Goal: Task Accomplishment & Management: Manage account settings

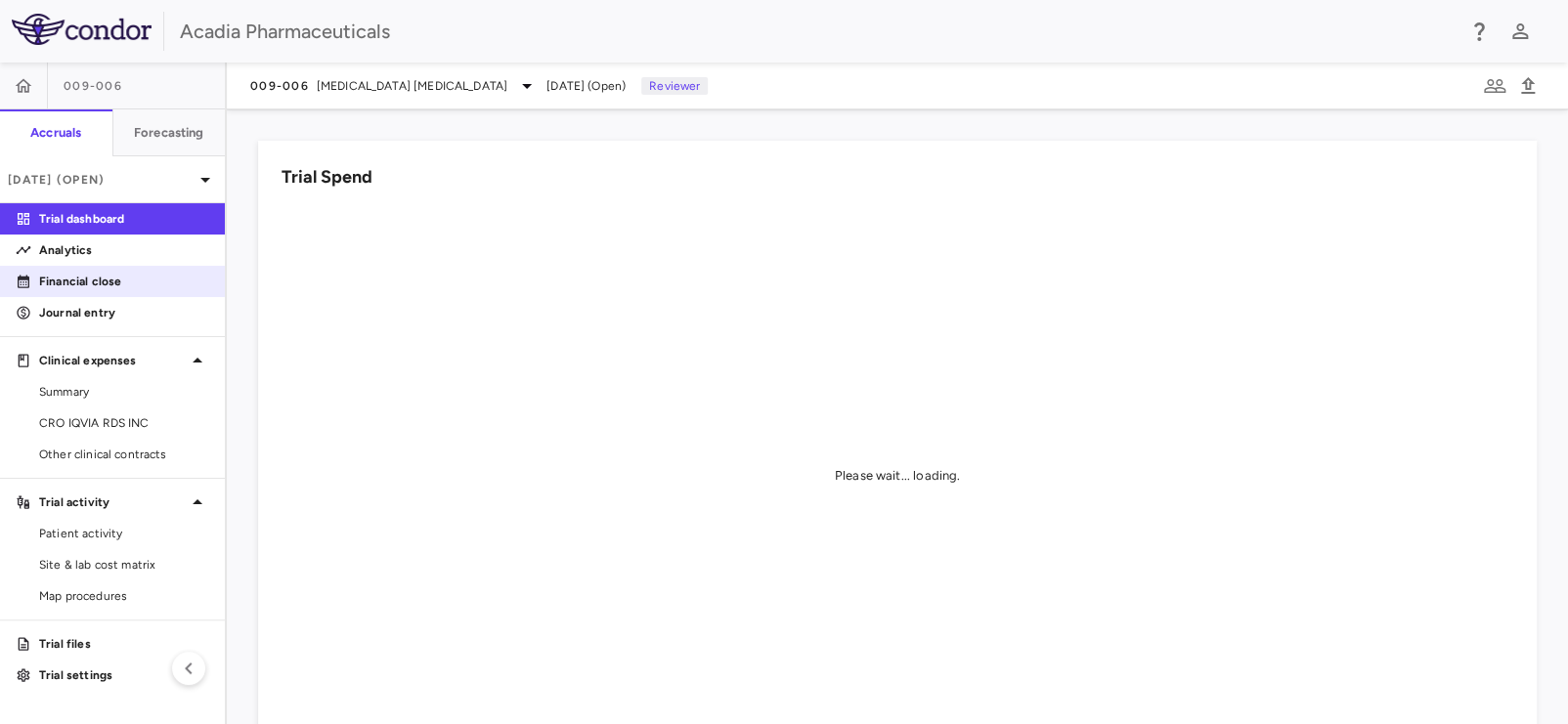
click at [99, 281] on p "Financial close" at bounding box center [124, 281] width 170 height 18
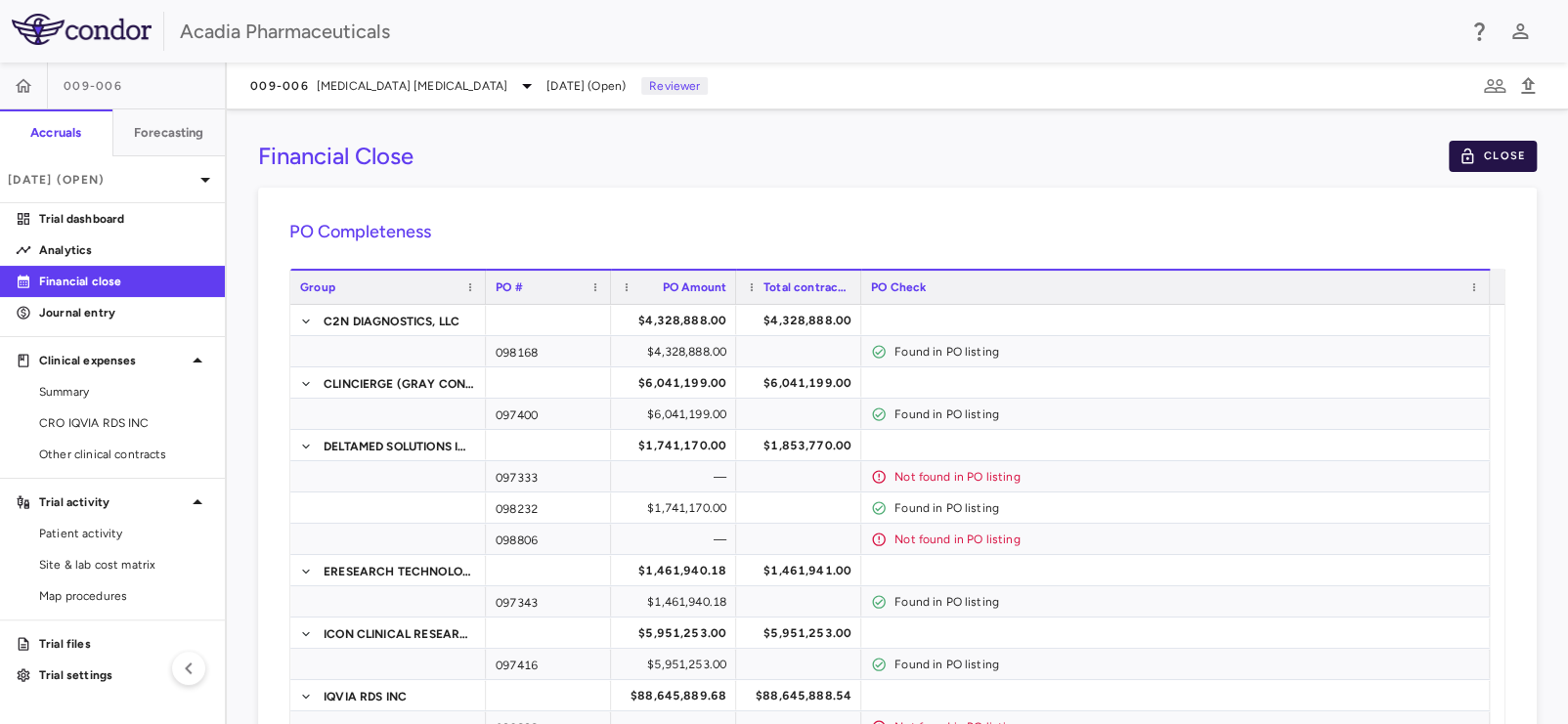
click at [1490, 149] on button "Close" at bounding box center [1492, 156] width 88 height 31
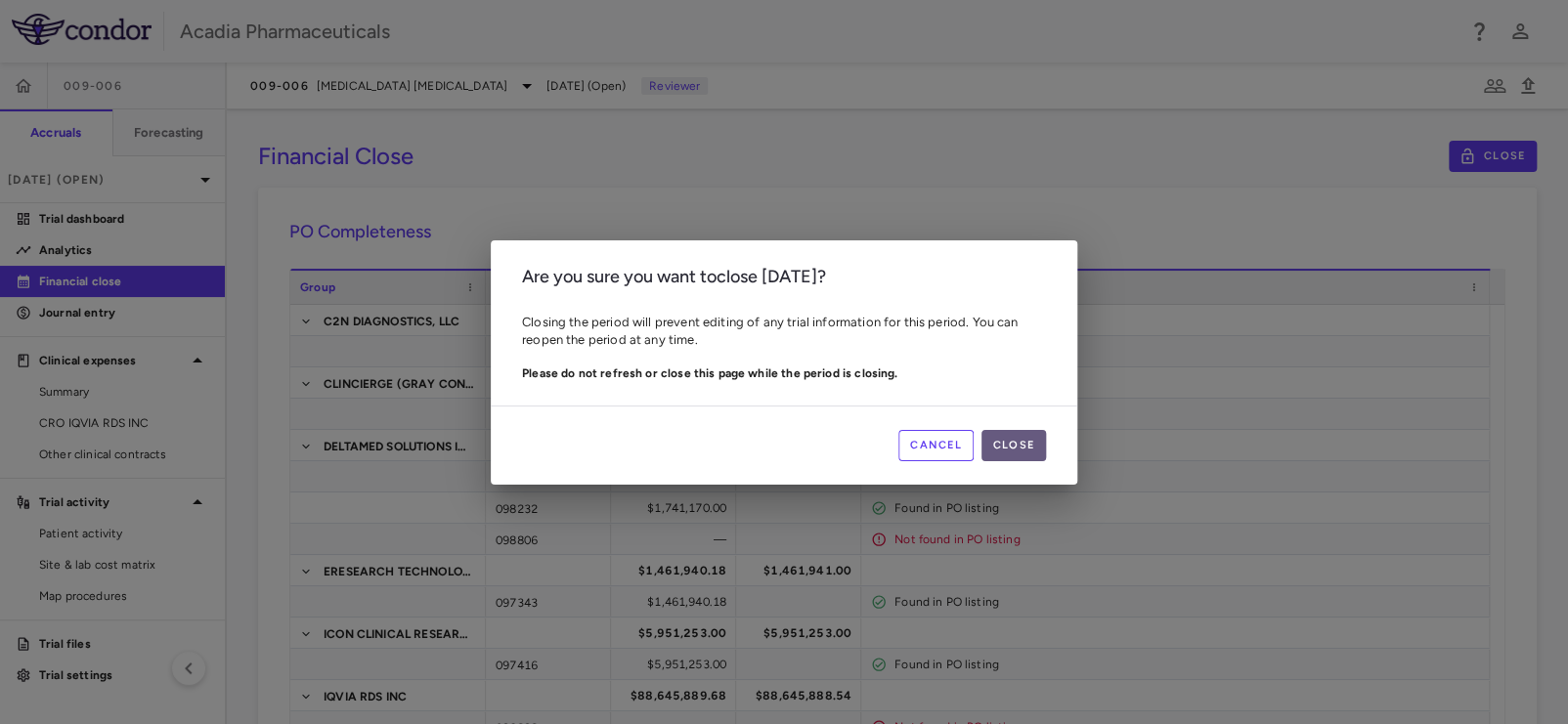
click at [1012, 440] on button "Close" at bounding box center [1014, 446] width 65 height 31
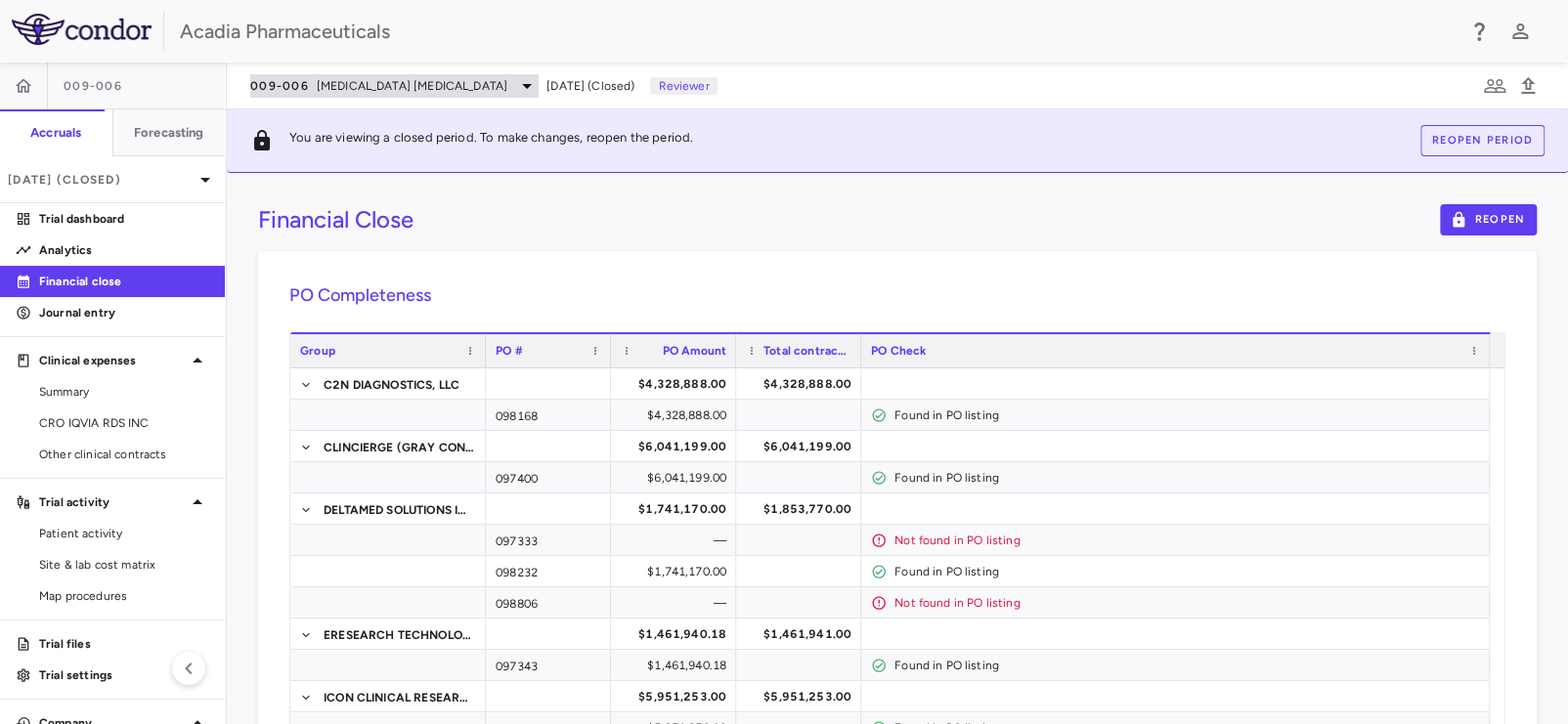
click at [436, 79] on span "[MEDICAL_DATA] [MEDICAL_DATA]" at bounding box center [412, 86] width 191 height 18
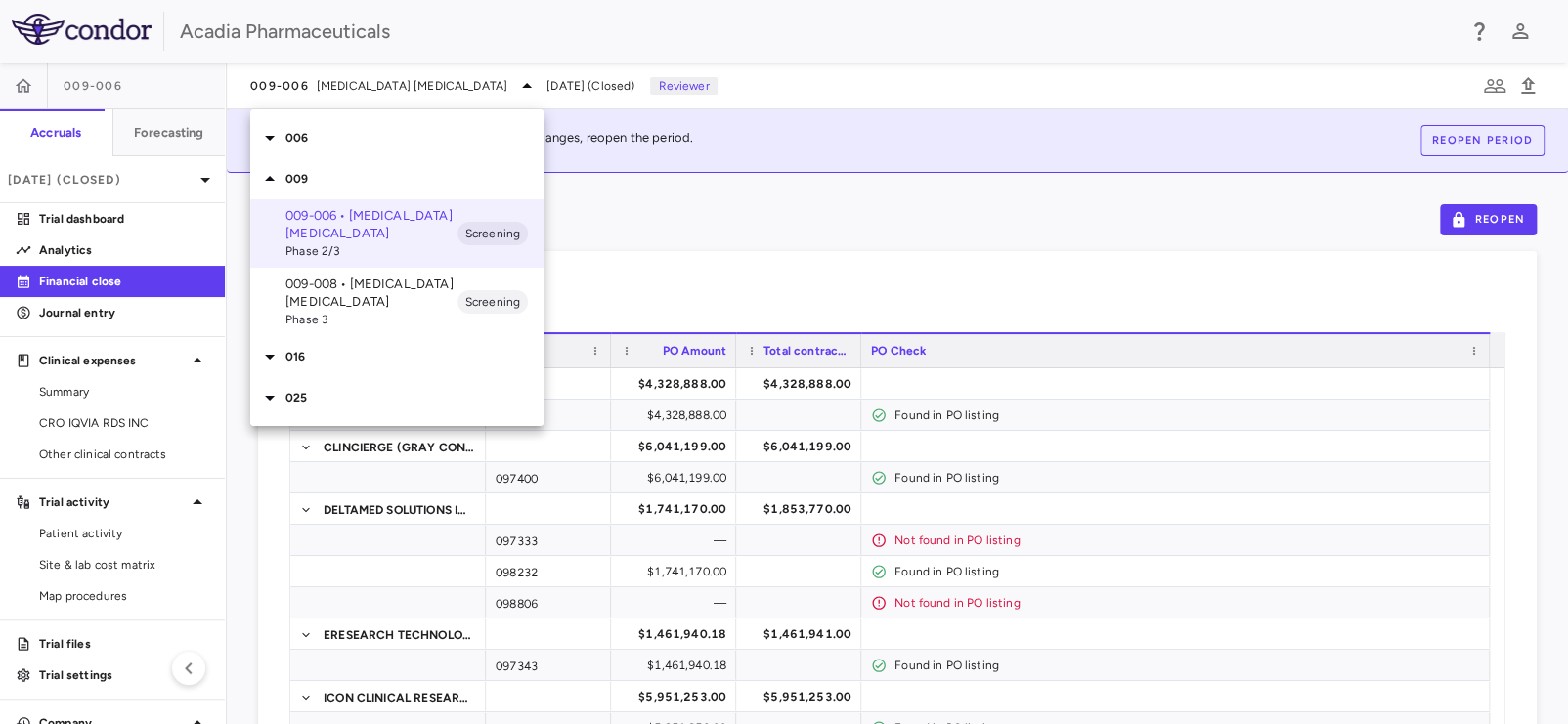
click at [365, 294] on p "009-008 • [MEDICAL_DATA] [MEDICAL_DATA]" at bounding box center [371, 293] width 172 height 35
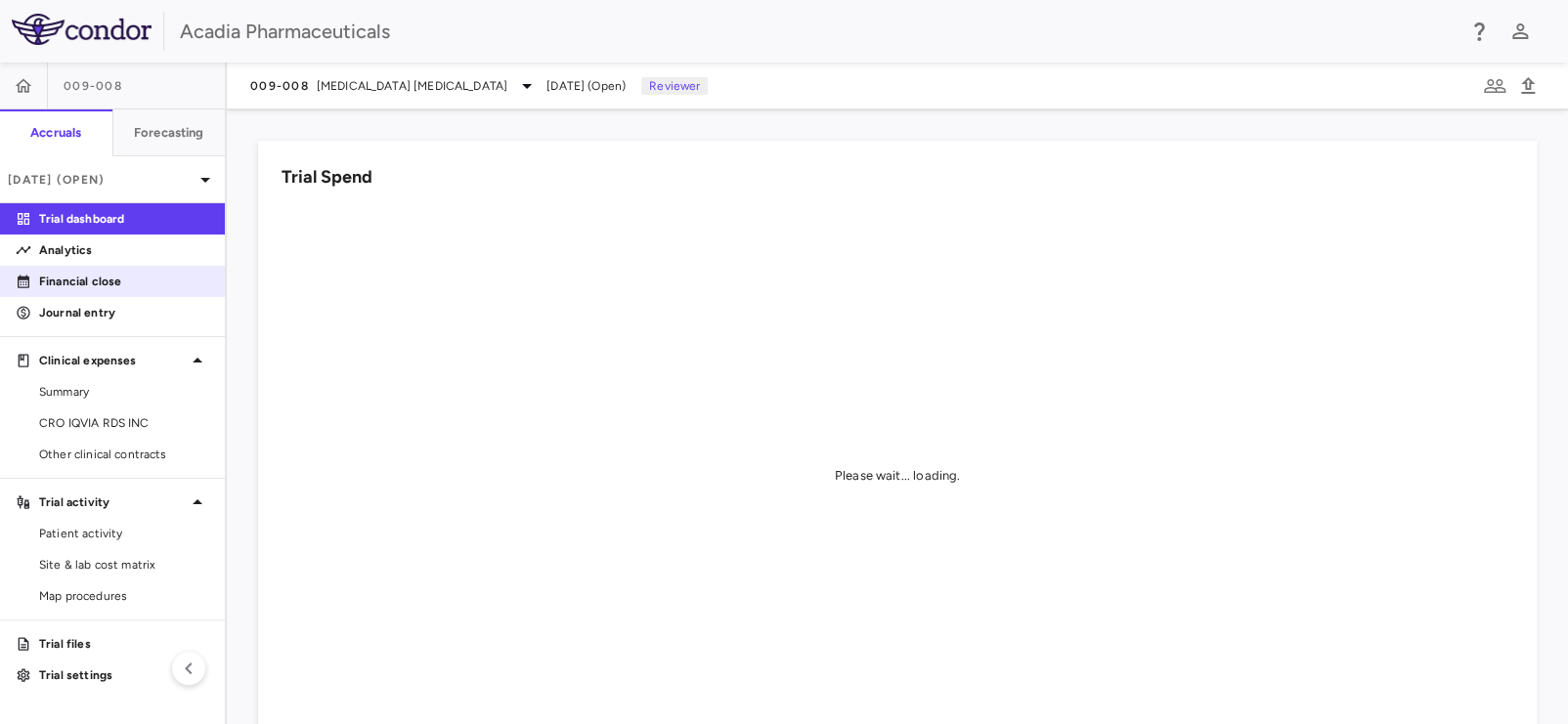
click at [128, 272] on p "Financial close" at bounding box center [124, 281] width 170 height 18
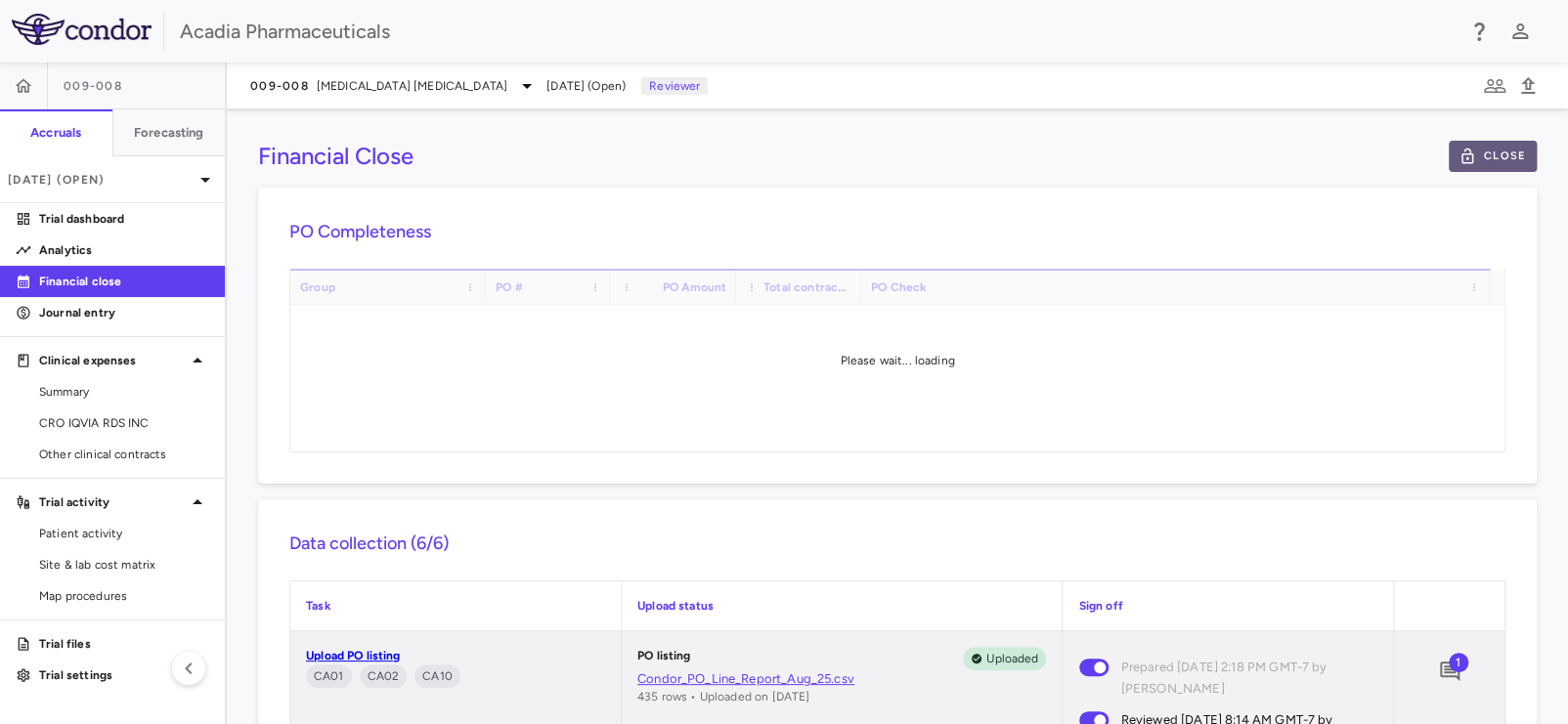
click at [1486, 165] on button "Close" at bounding box center [1492, 156] width 88 height 31
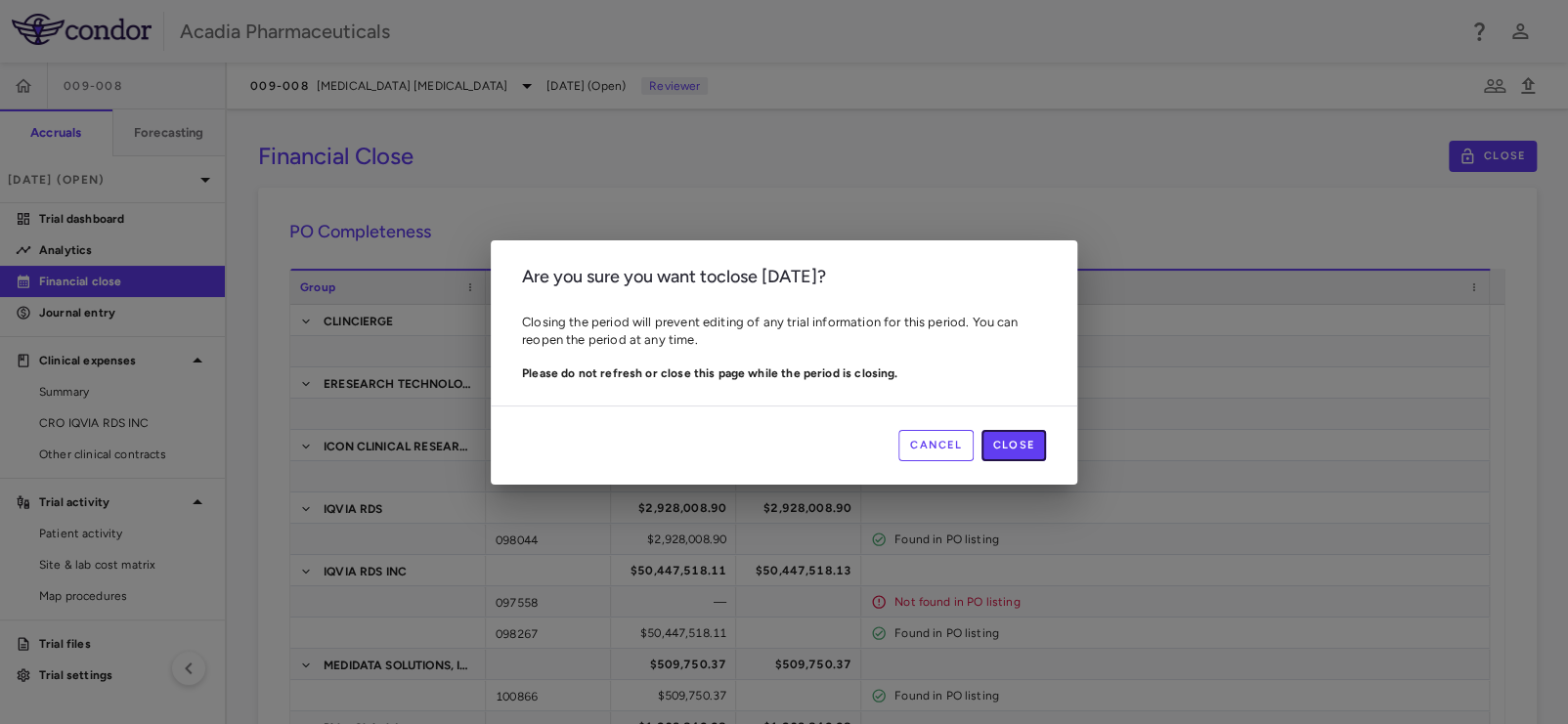
click at [1014, 439] on button "Close" at bounding box center [1014, 446] width 65 height 31
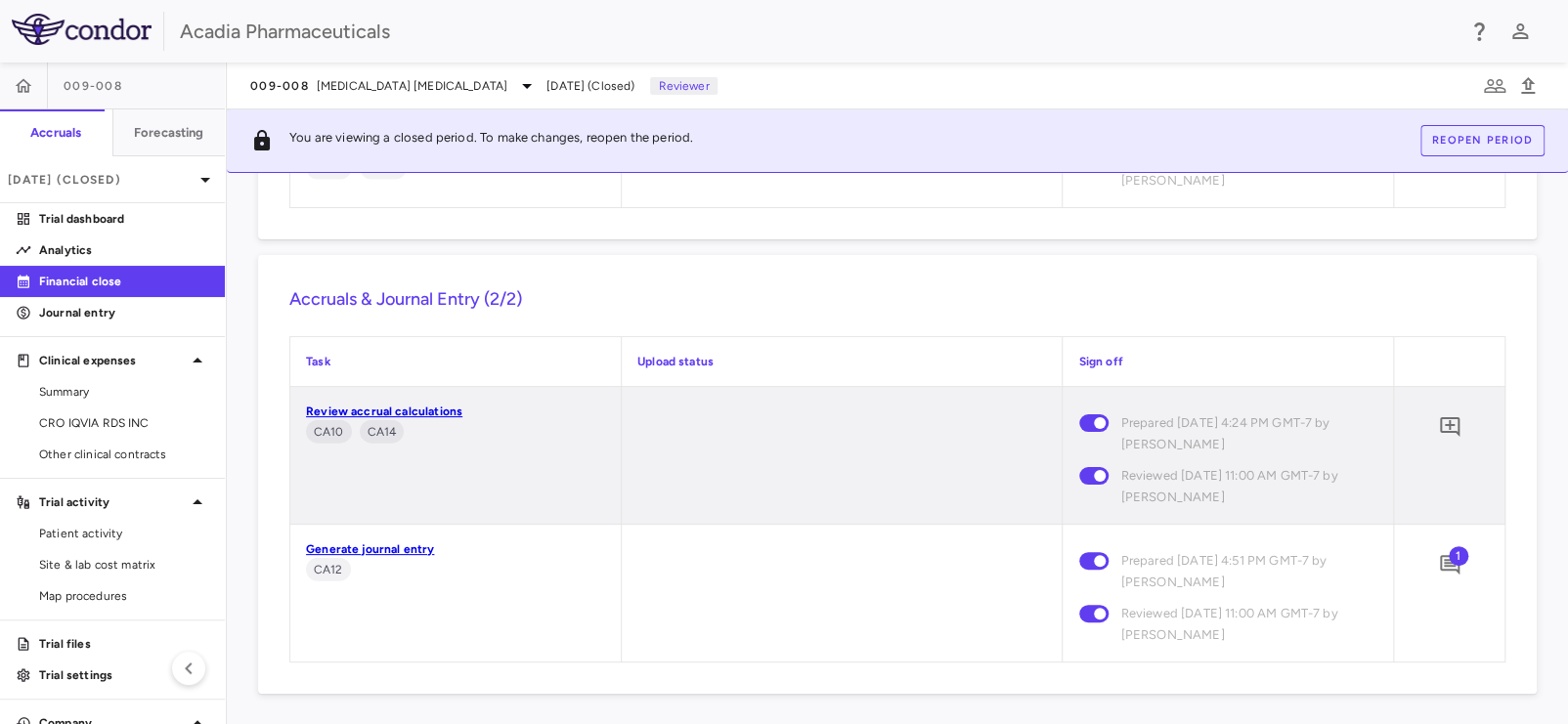
scroll to position [2349, 0]
click at [444, 74] on div "009-008 [MEDICAL_DATA] [MEDICAL_DATA]" at bounding box center [394, 86] width 288 height 24
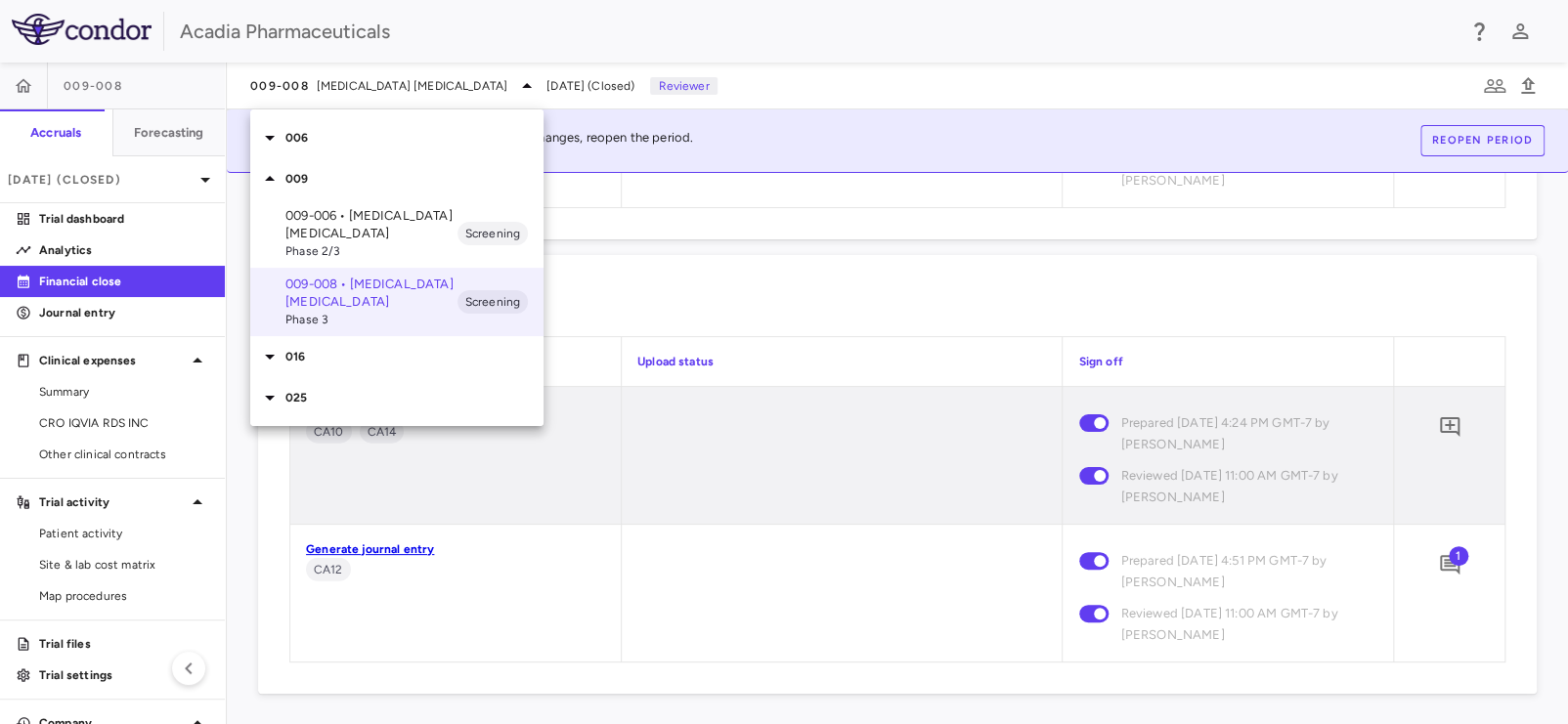
click at [269, 134] on icon at bounding box center [270, 138] width 24 height 24
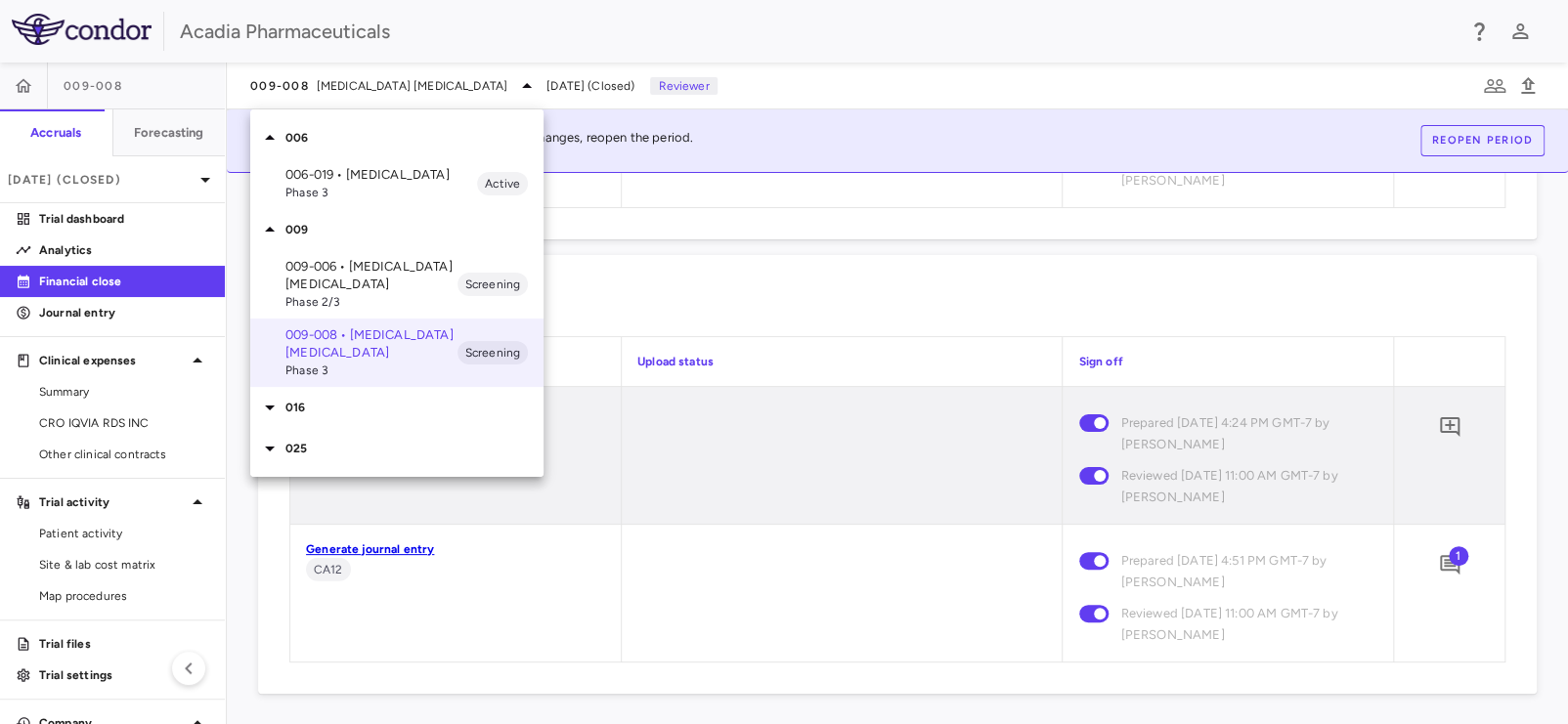
click at [332, 178] on p "006-019 • [MEDICAL_DATA]" at bounding box center [381, 175] width 192 height 18
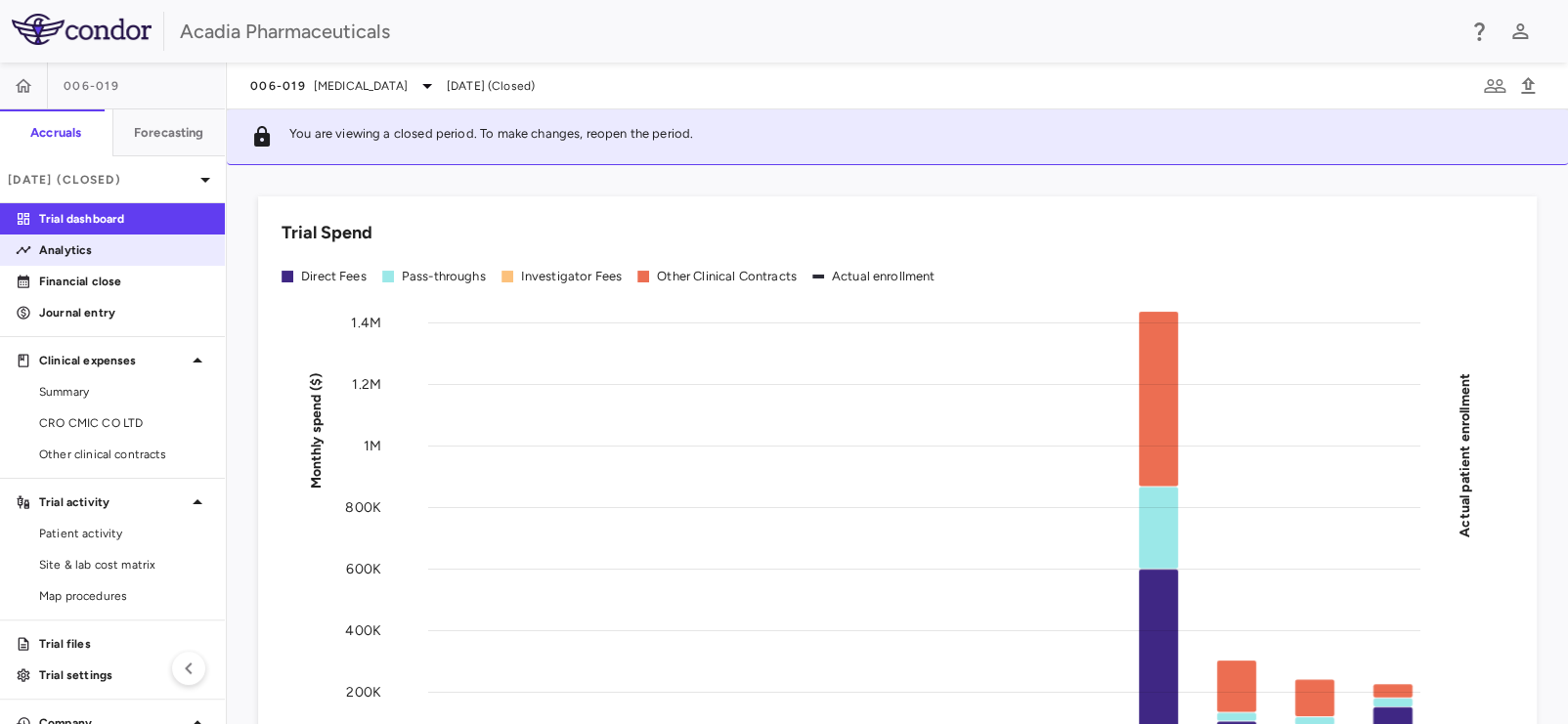
click at [111, 261] on link "Analytics" at bounding box center [112, 250] width 224 height 30
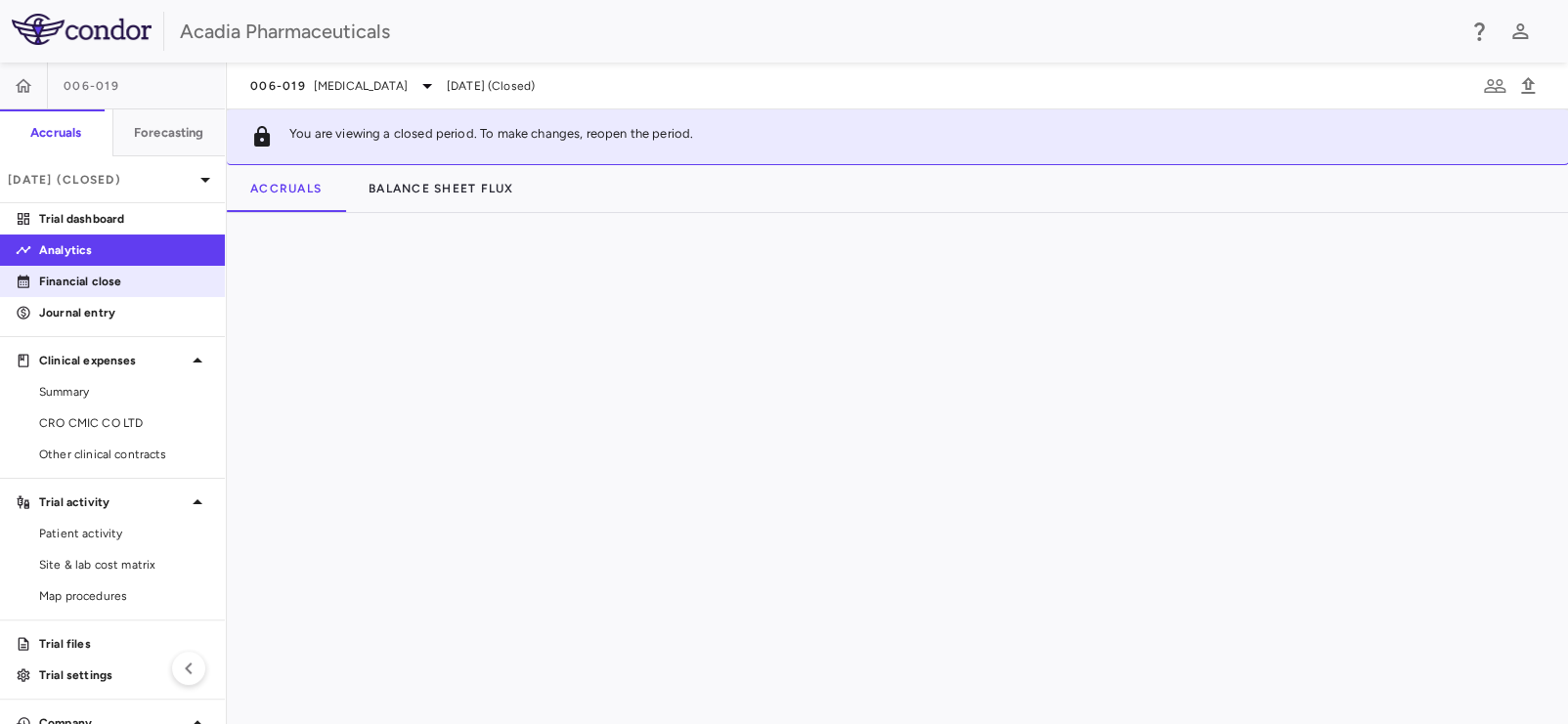
click at [103, 278] on p "Financial close" at bounding box center [124, 281] width 170 height 18
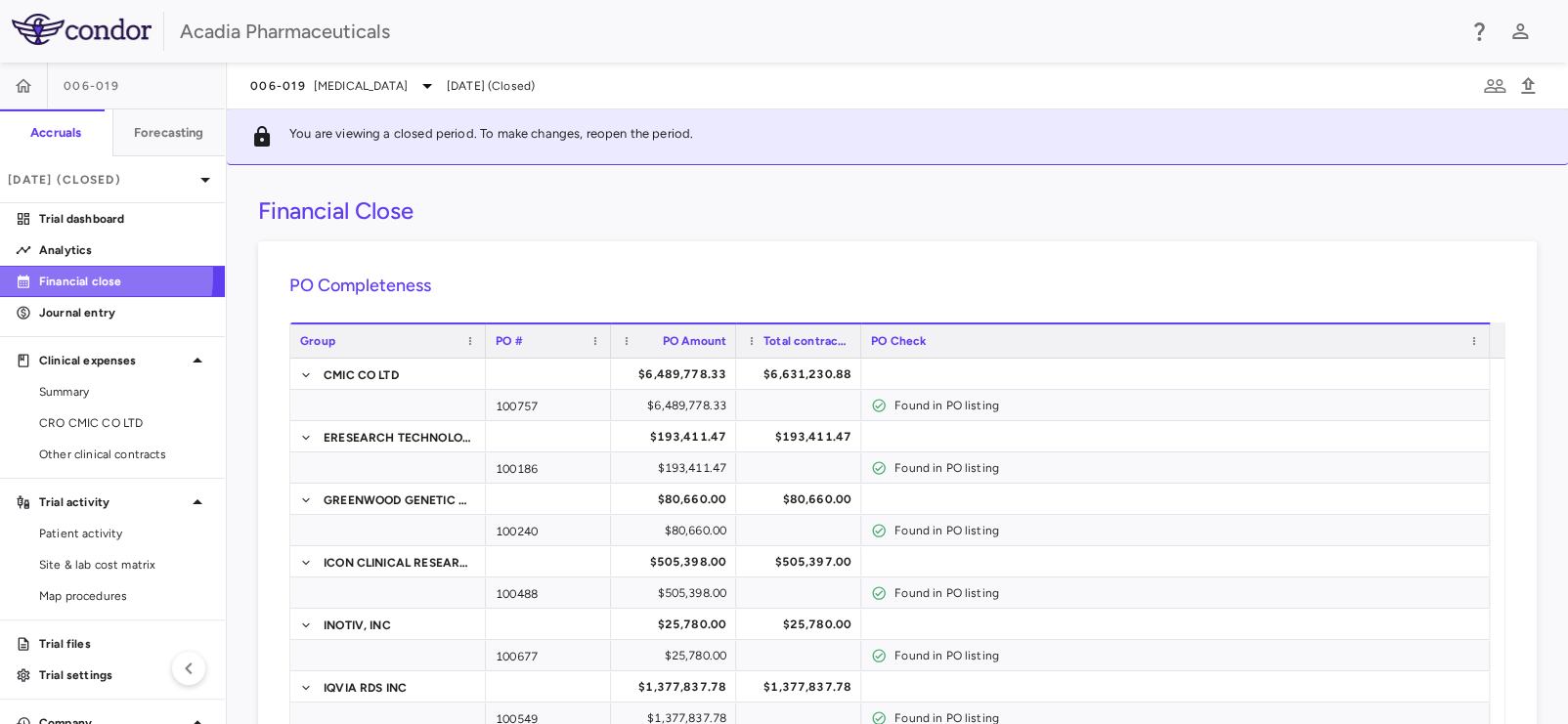
click at [89, 276] on p "Financial close" at bounding box center [124, 281] width 170 height 18
click at [347, 86] on span "[MEDICAL_DATA]" at bounding box center [360, 86] width 94 height 18
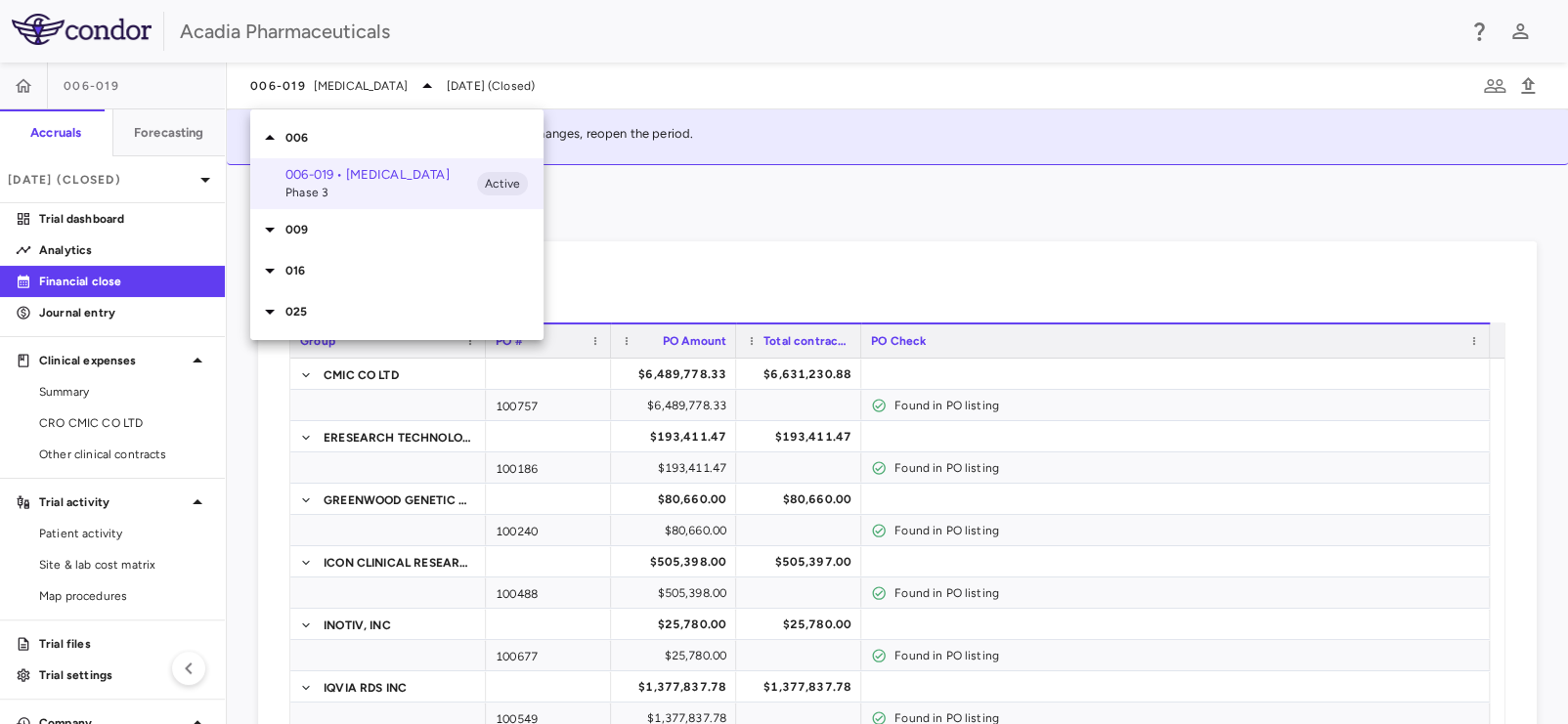
click at [264, 269] on icon at bounding box center [270, 271] width 24 height 24
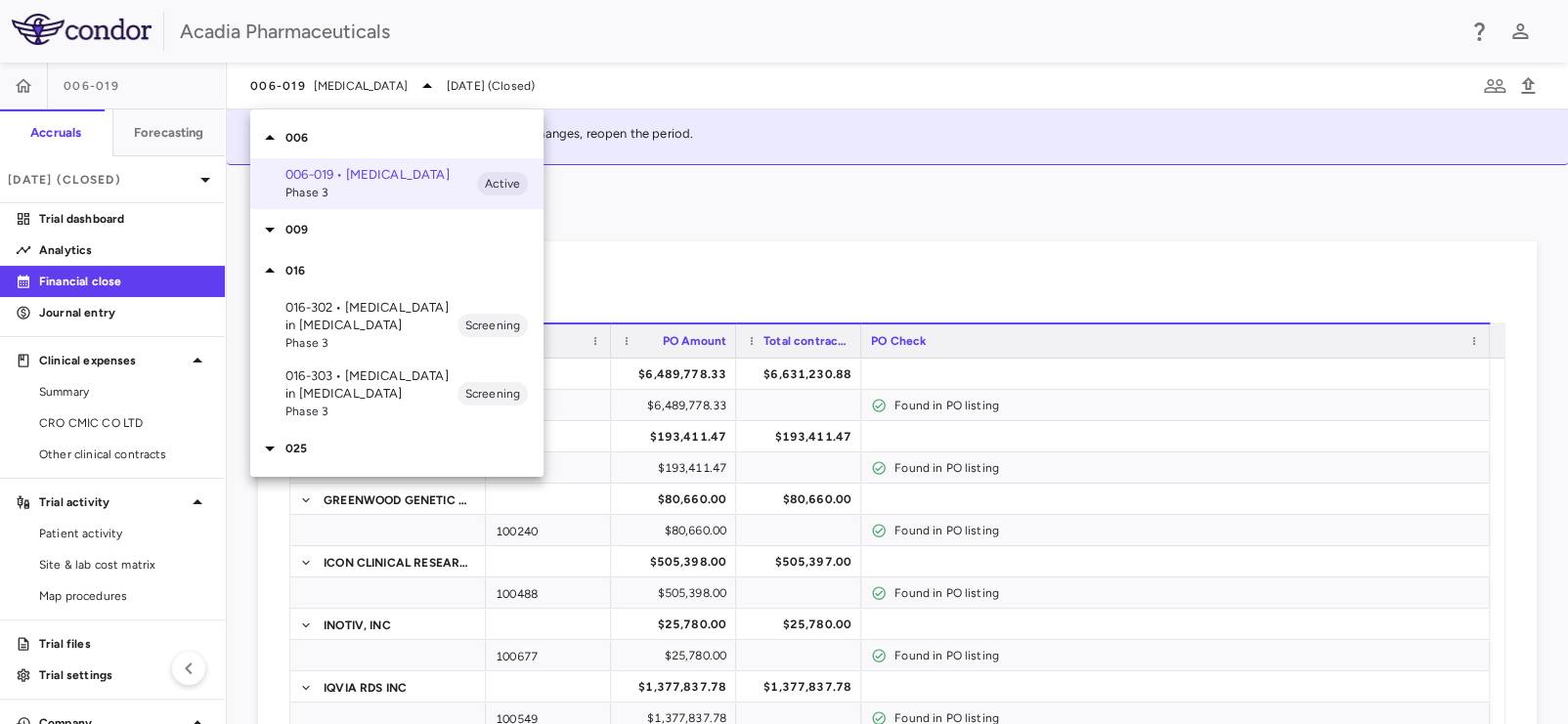
click at [400, 321] on p "016-302 • [MEDICAL_DATA] in [MEDICAL_DATA]" at bounding box center [371, 317] width 172 height 35
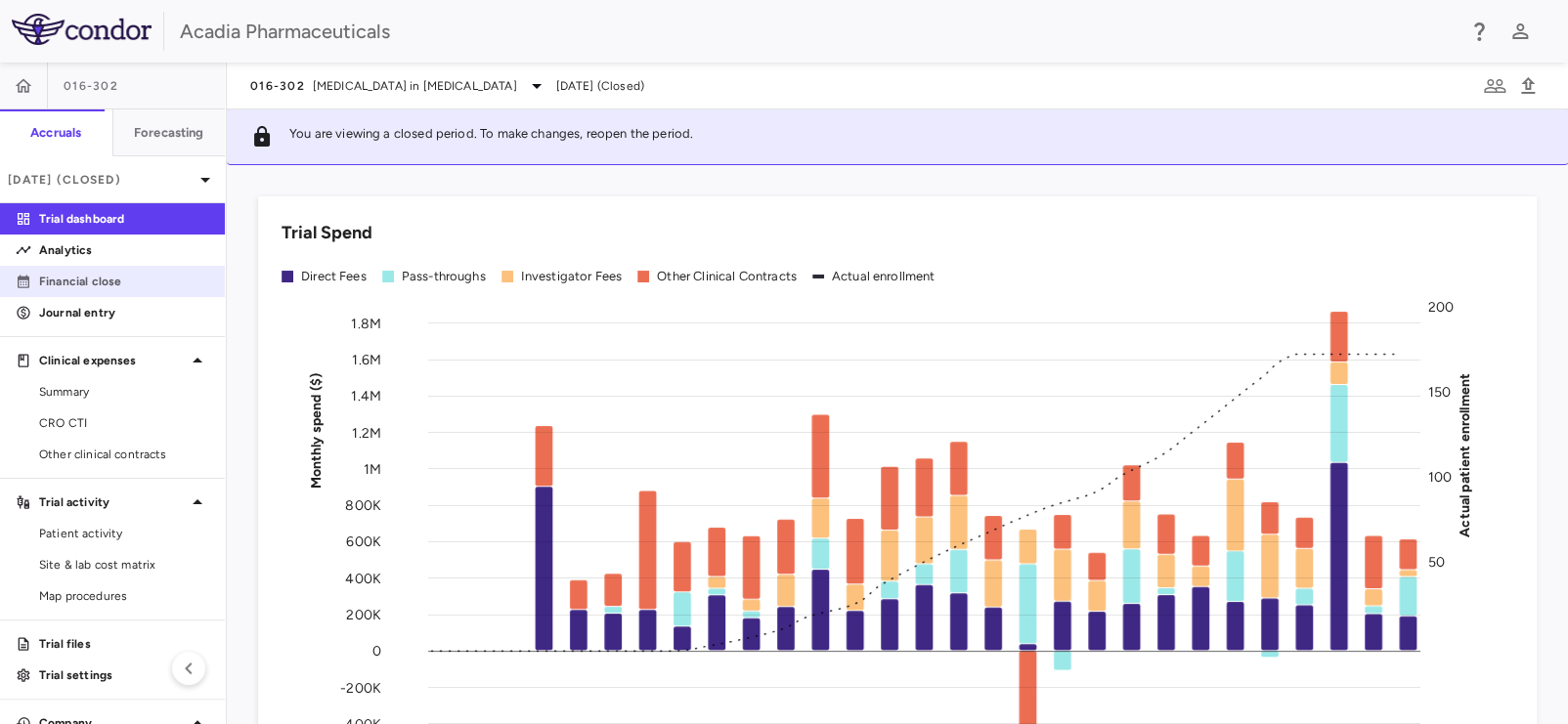
click at [130, 278] on p "Financial close" at bounding box center [124, 281] width 170 height 18
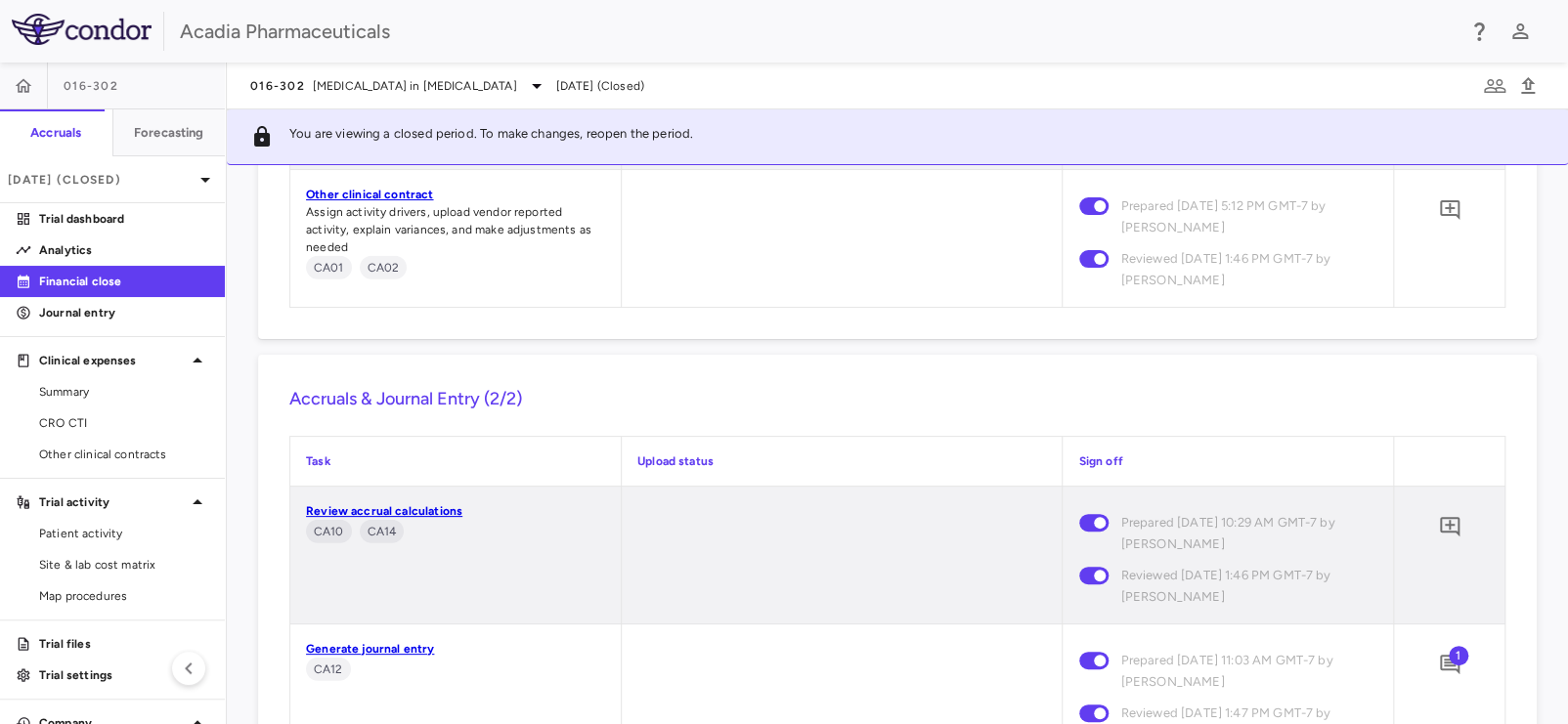
scroll to position [2853, 0]
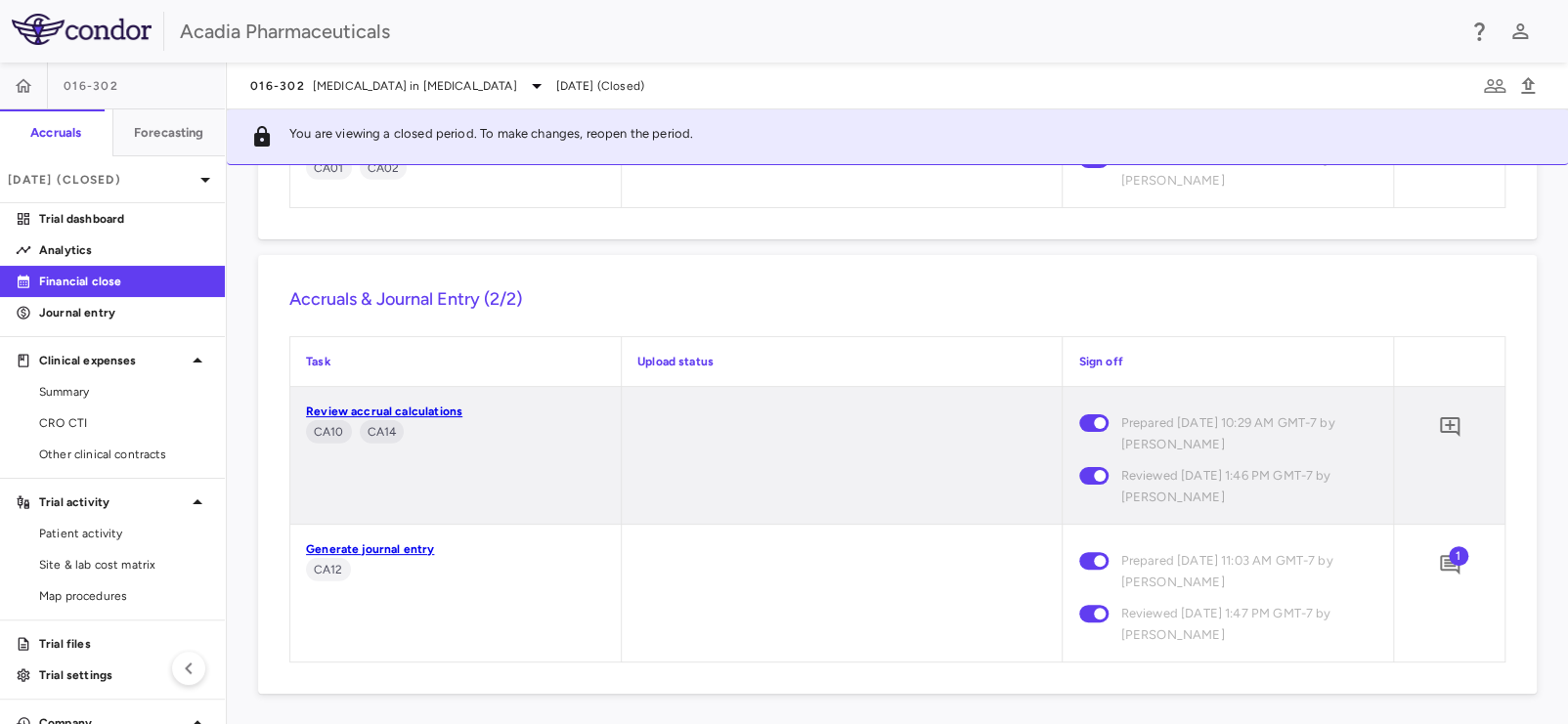
click at [379, 71] on div "016-302 [MEDICAL_DATA] in [MEDICAL_DATA] [DATE] (Closed)" at bounding box center [897, 87] width 1341 height 47
click at [377, 83] on span "[MEDICAL_DATA] in [MEDICAL_DATA]" at bounding box center [415, 86] width 205 height 18
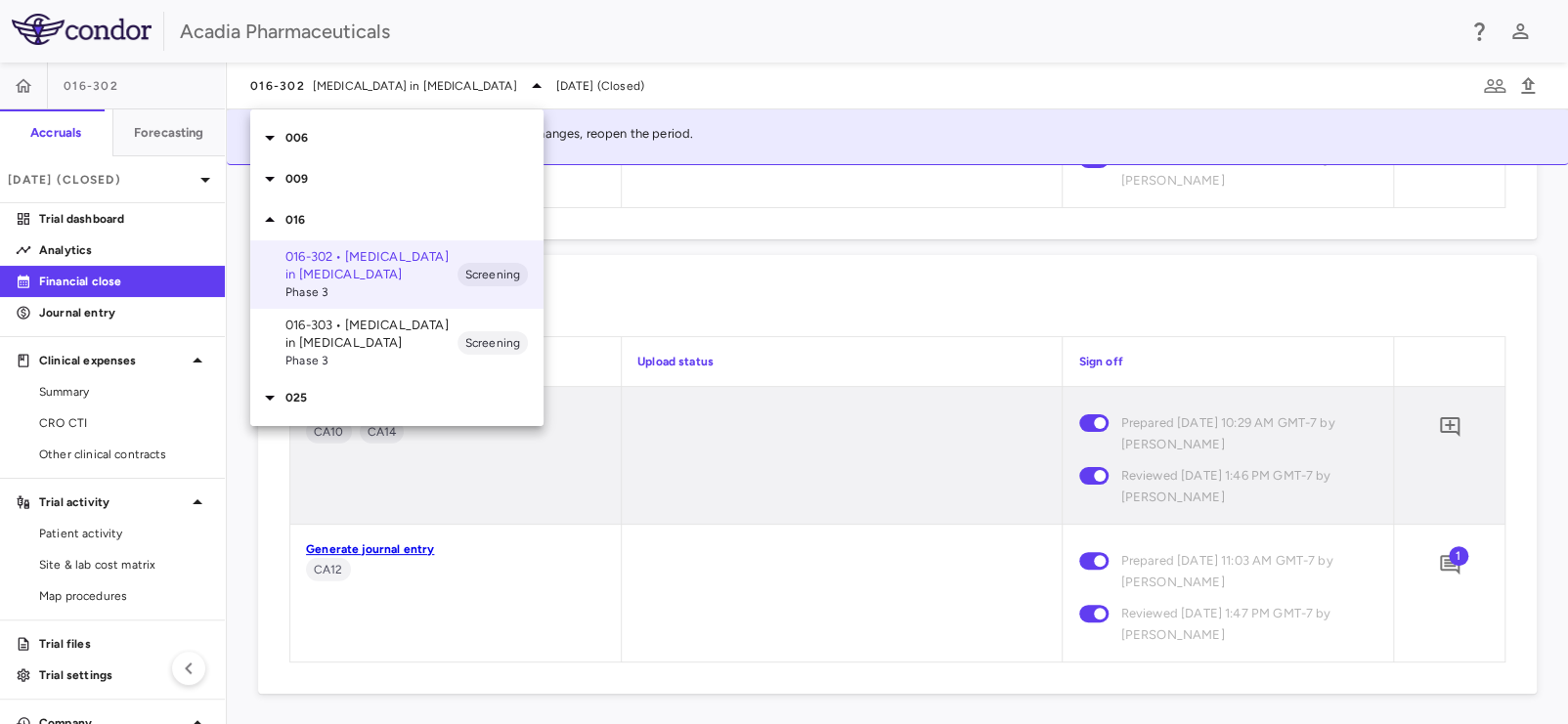
click at [336, 339] on p "016-303 • [MEDICAL_DATA] in [MEDICAL_DATA]" at bounding box center [371, 334] width 172 height 35
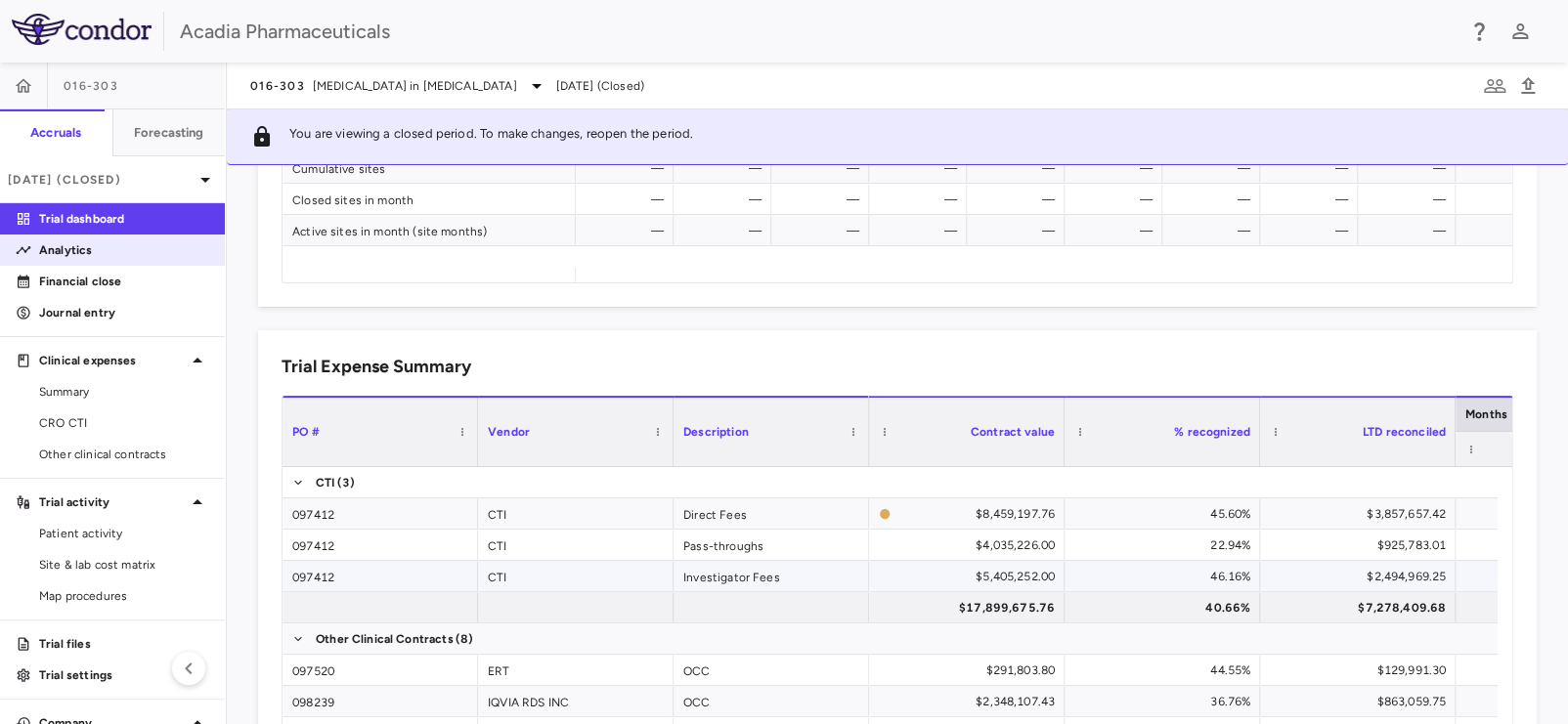
scroll to position [642, 0]
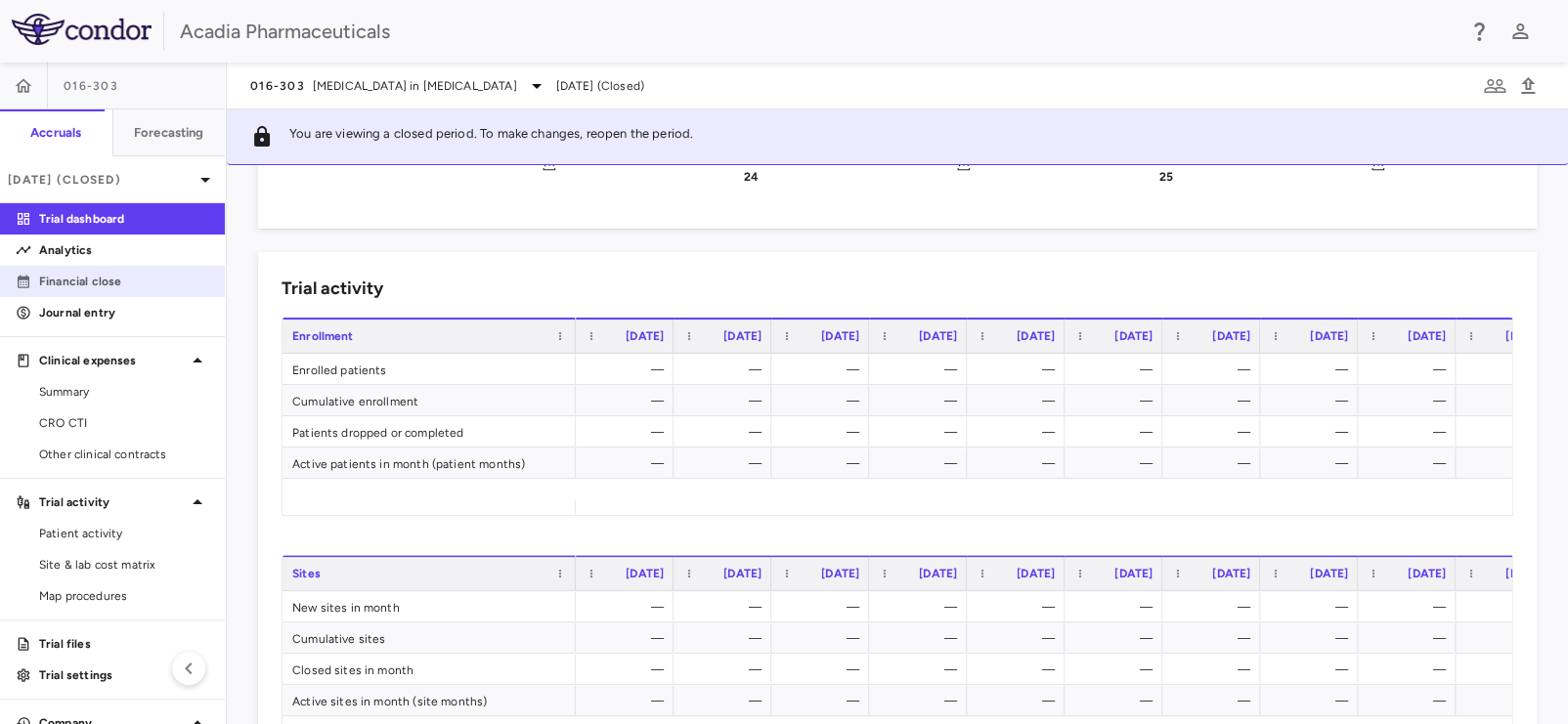
click at [68, 272] on p "Financial close" at bounding box center [124, 281] width 170 height 18
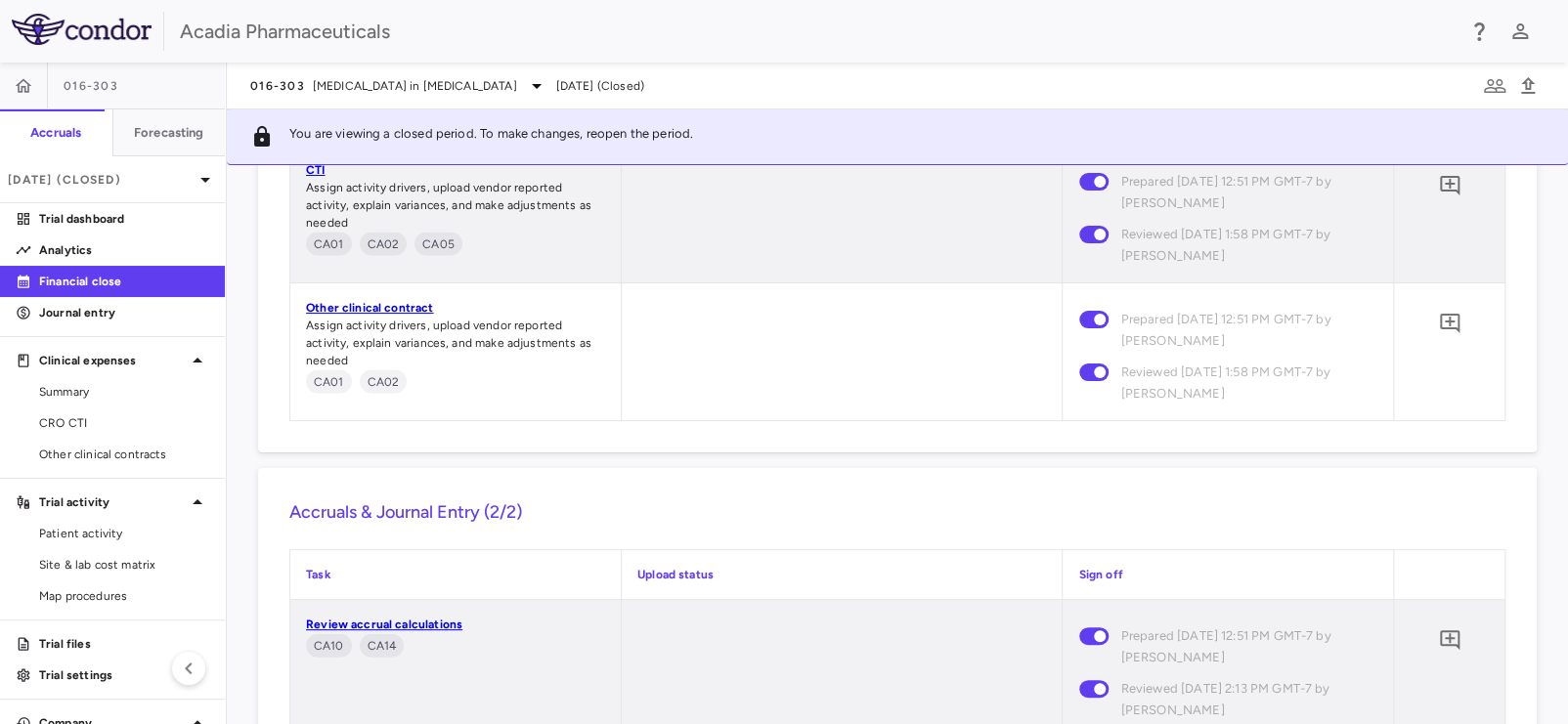
scroll to position [2416, 0]
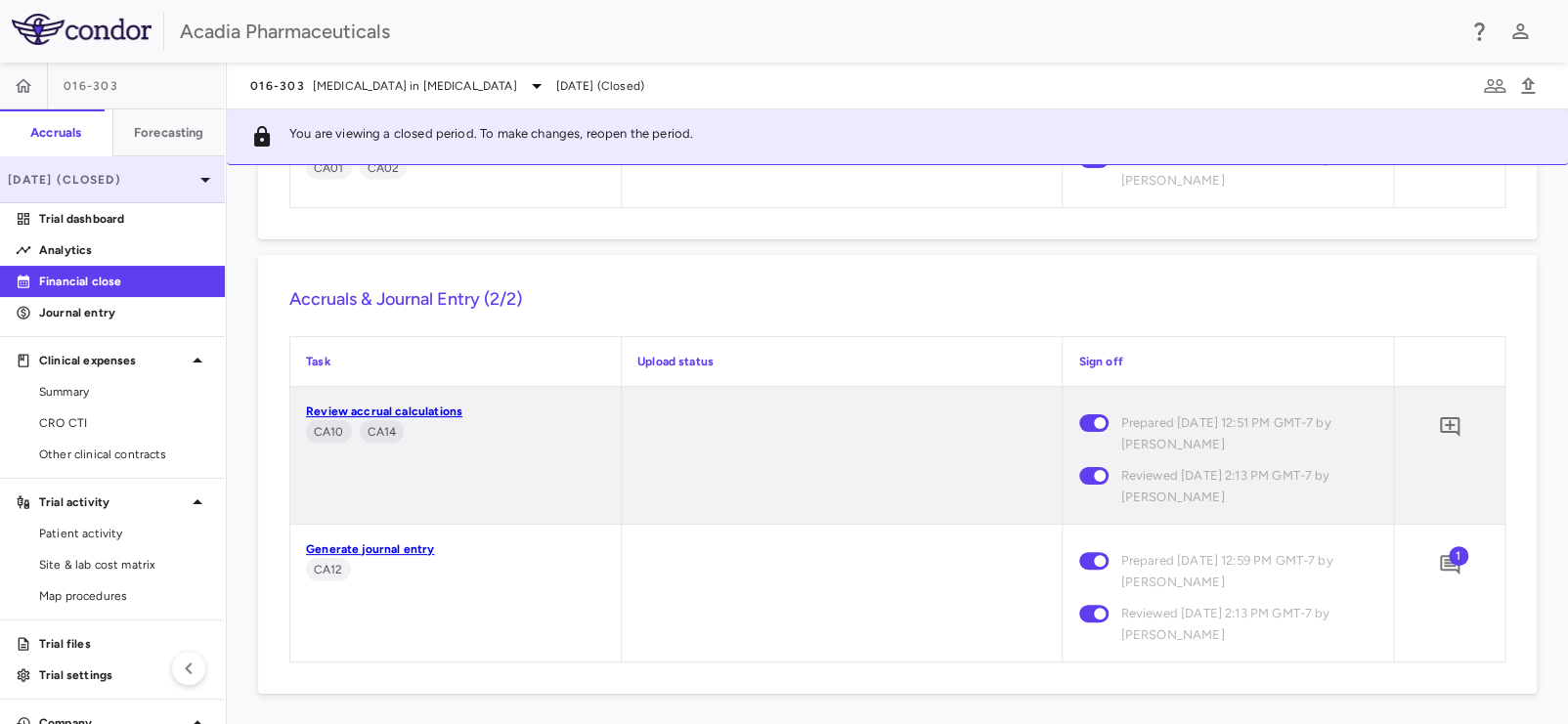
click at [145, 179] on p "[DATE] (Closed)" at bounding box center [100, 180] width 186 height 18
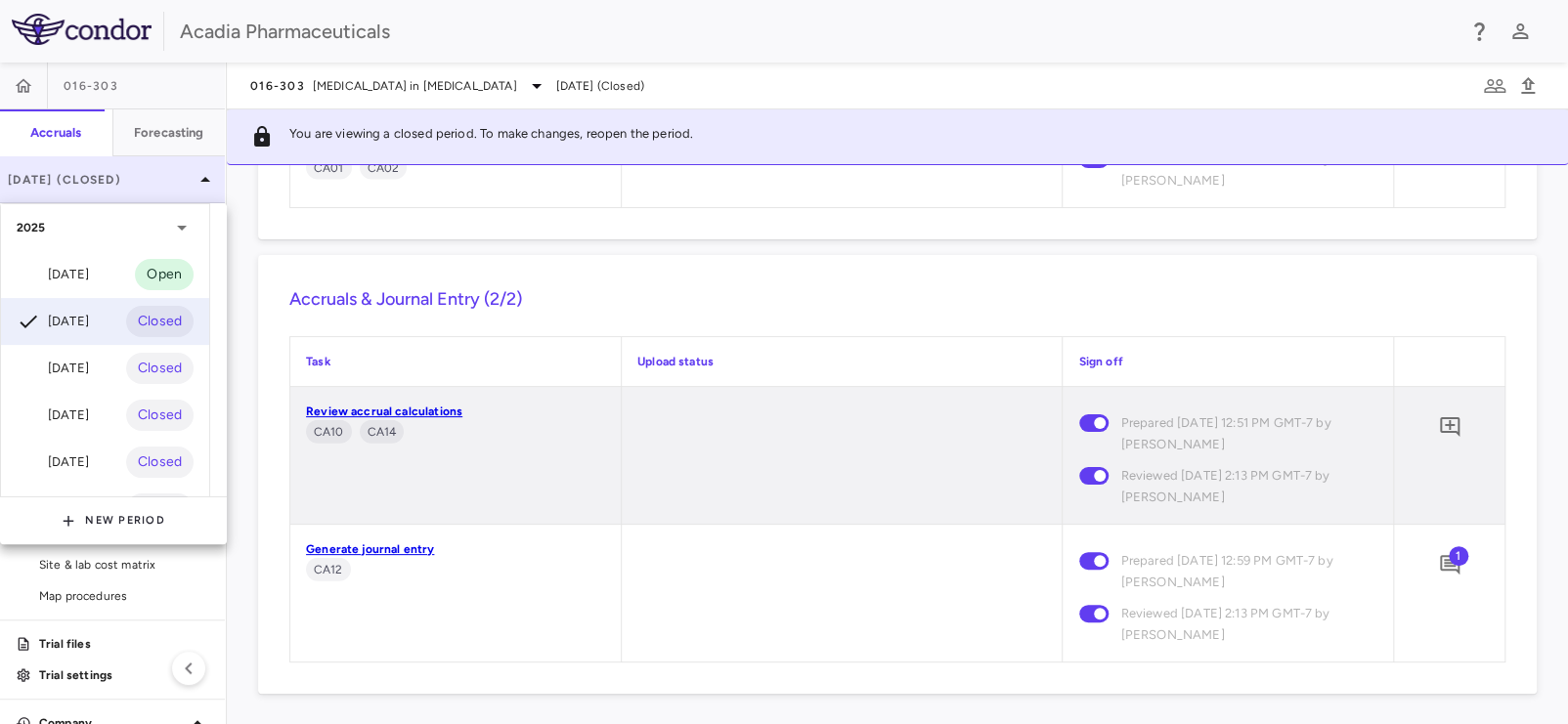
click at [145, 179] on div at bounding box center [784, 362] width 1568 height 724
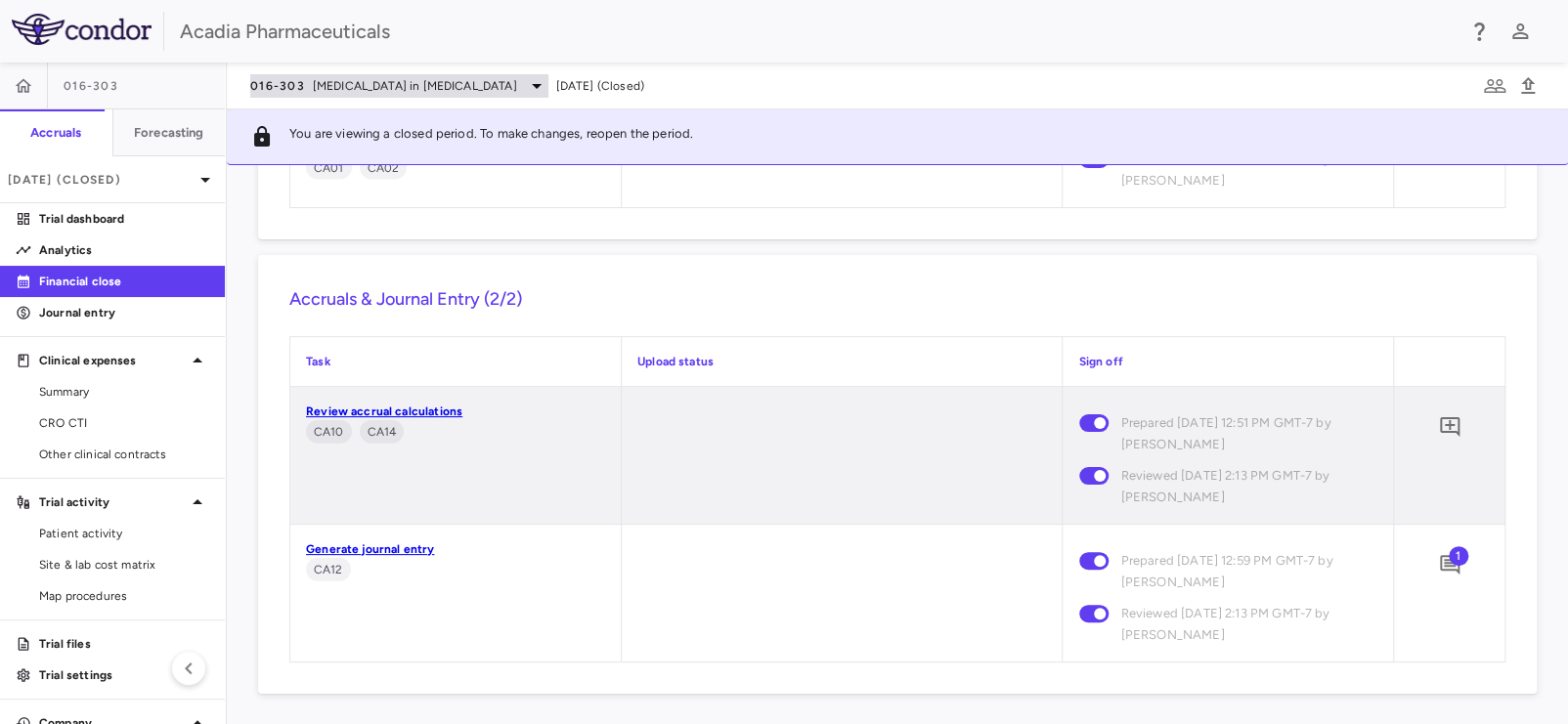
click at [409, 95] on div "016-303 [MEDICAL_DATA] in [MEDICAL_DATA]" at bounding box center [399, 86] width 298 height 24
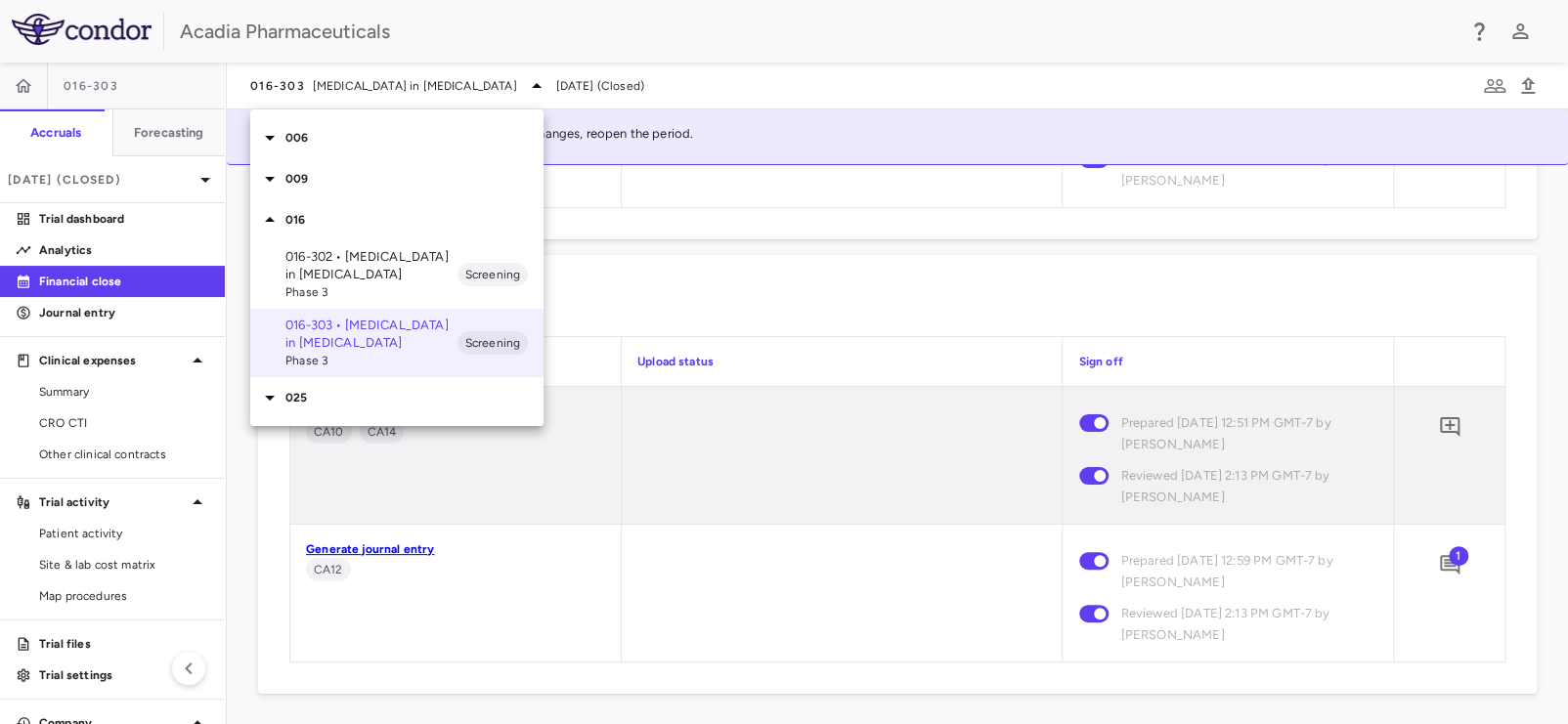
click at [271, 401] on icon at bounding box center [270, 397] width 24 height 24
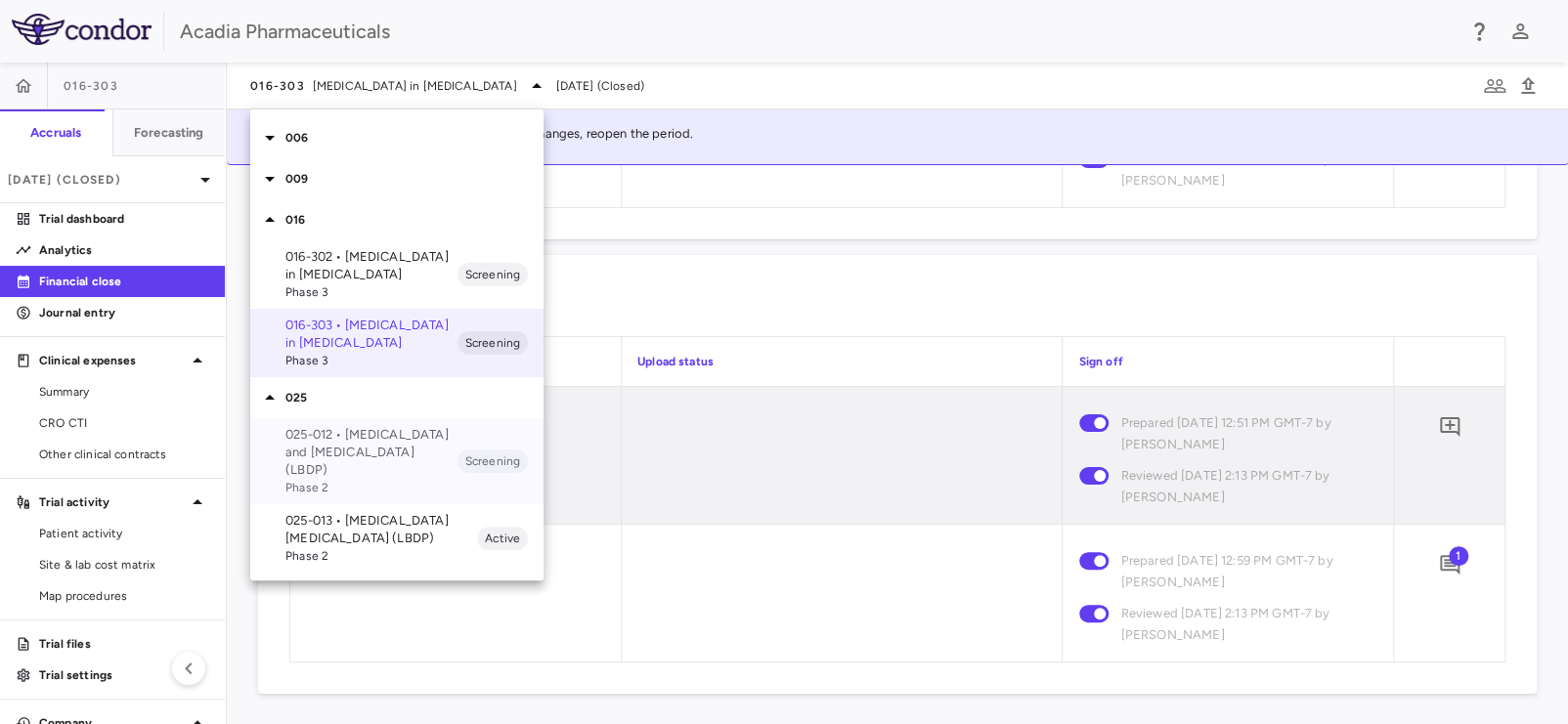
click at [348, 467] on p "025-012 • [MEDICAL_DATA] and [MEDICAL_DATA] (LBDP)" at bounding box center [371, 452] width 172 height 53
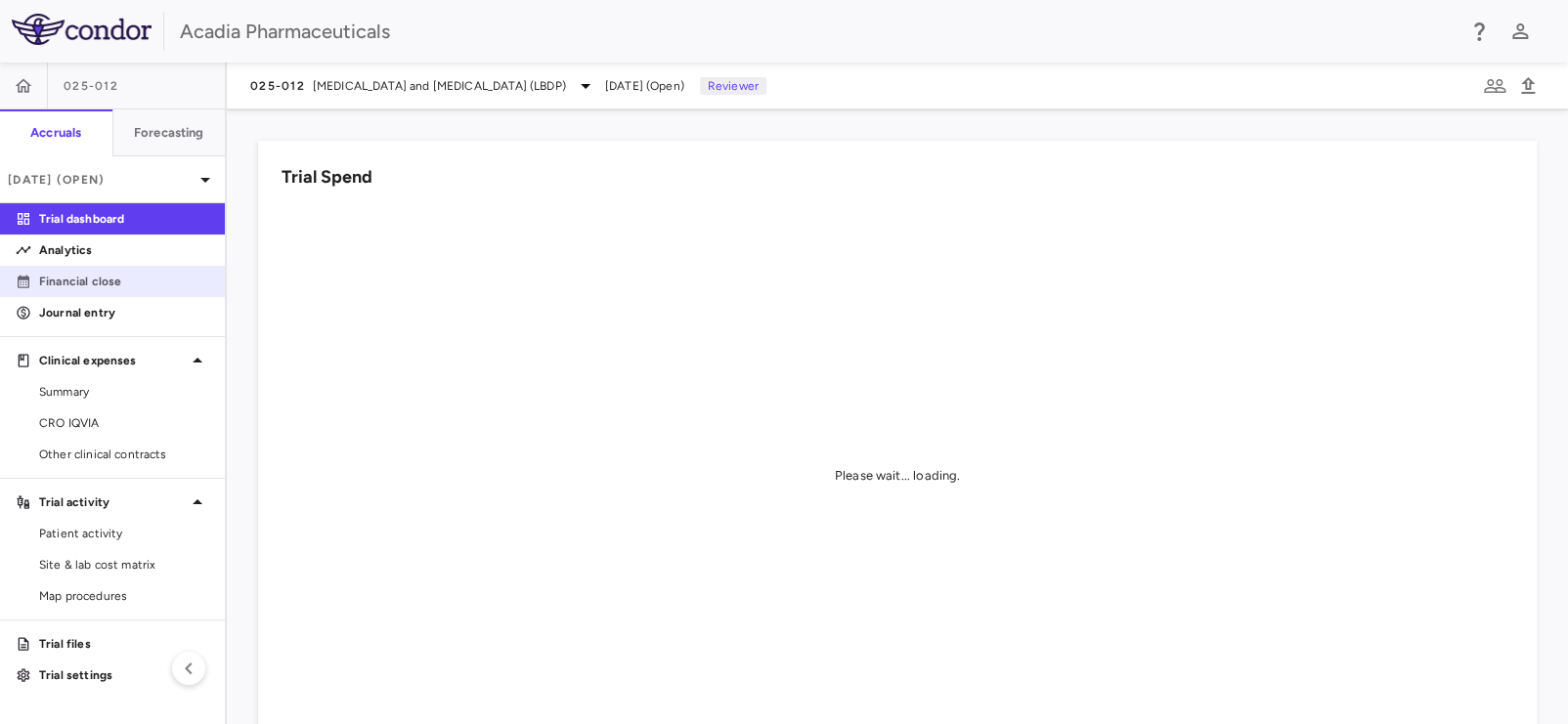
click at [92, 283] on p "Financial close" at bounding box center [124, 281] width 170 height 18
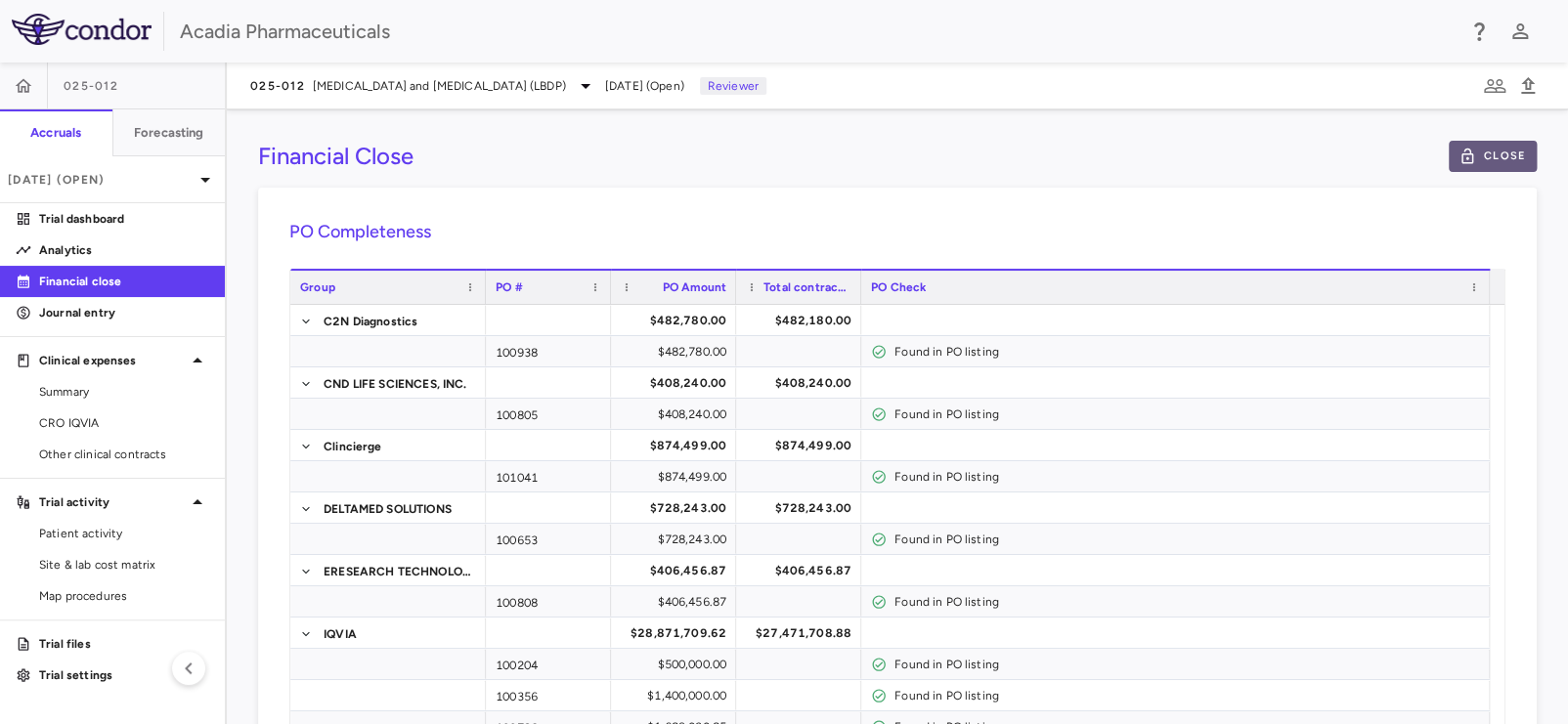
click at [1473, 153] on button "Close" at bounding box center [1492, 156] width 88 height 31
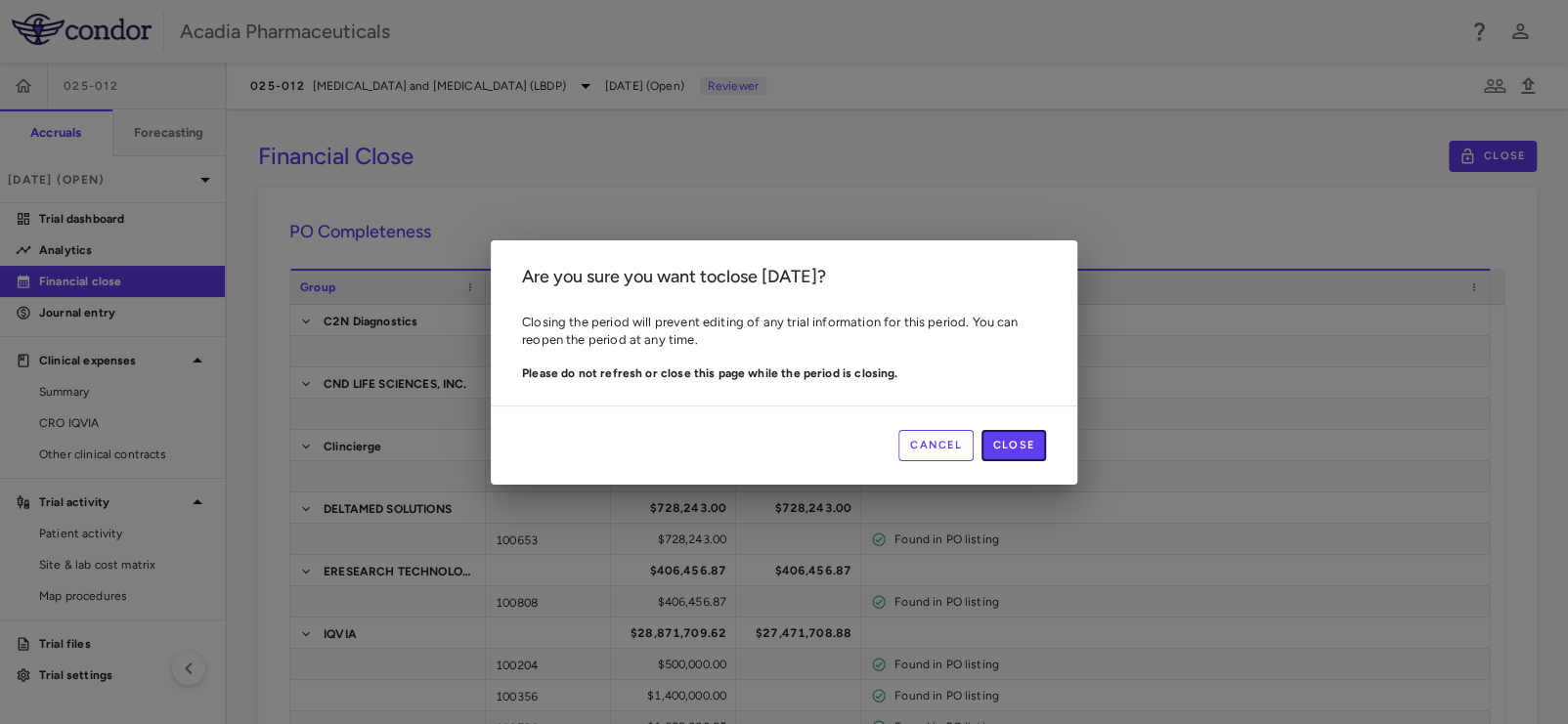
click at [1030, 442] on button "Close" at bounding box center [1014, 446] width 65 height 31
click at [1343, 177] on div "Are you sure you want to close [DATE] ? Closing the period will prevent editing…" at bounding box center [784, 362] width 1568 height 724
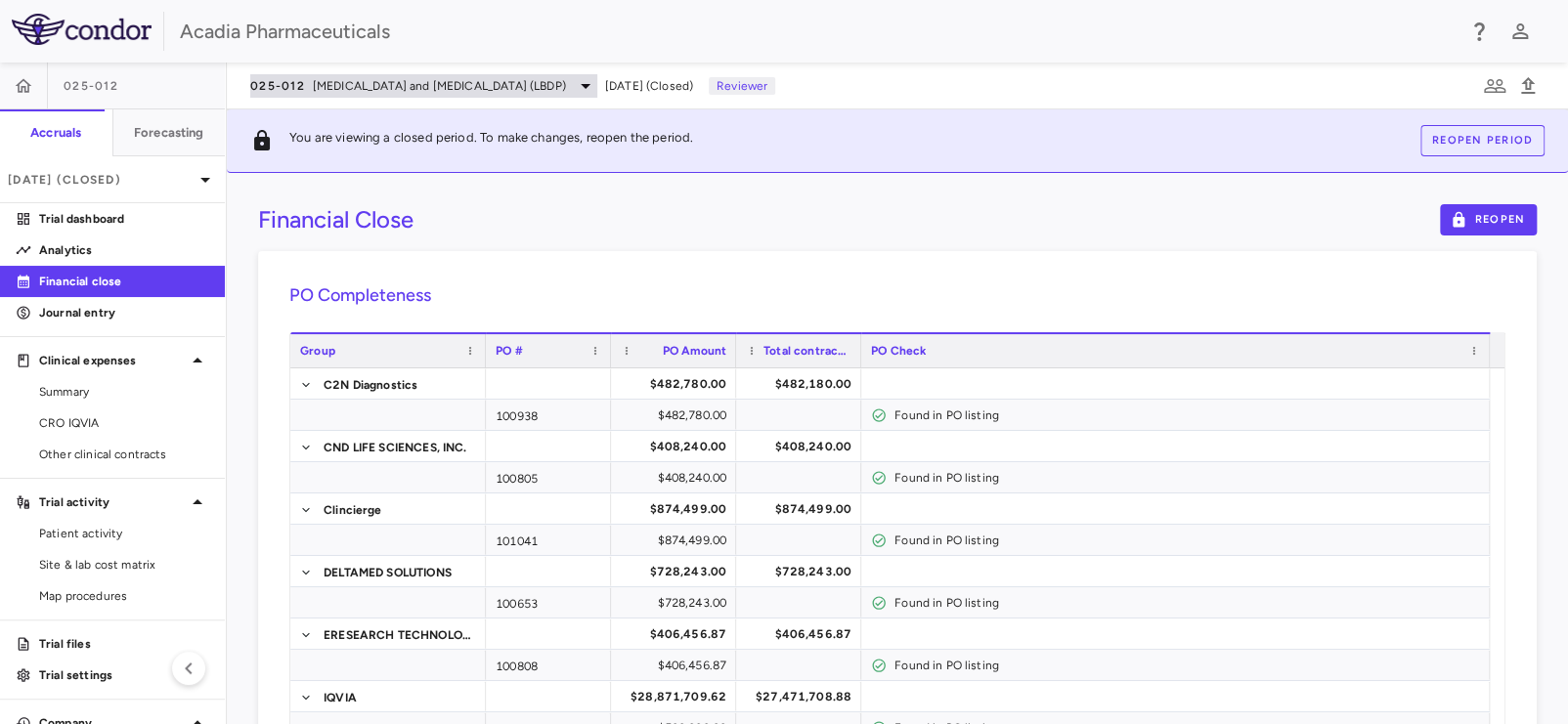
click at [388, 83] on span "[MEDICAL_DATA] and [MEDICAL_DATA] (LBDP)" at bounding box center [439, 86] width 253 height 18
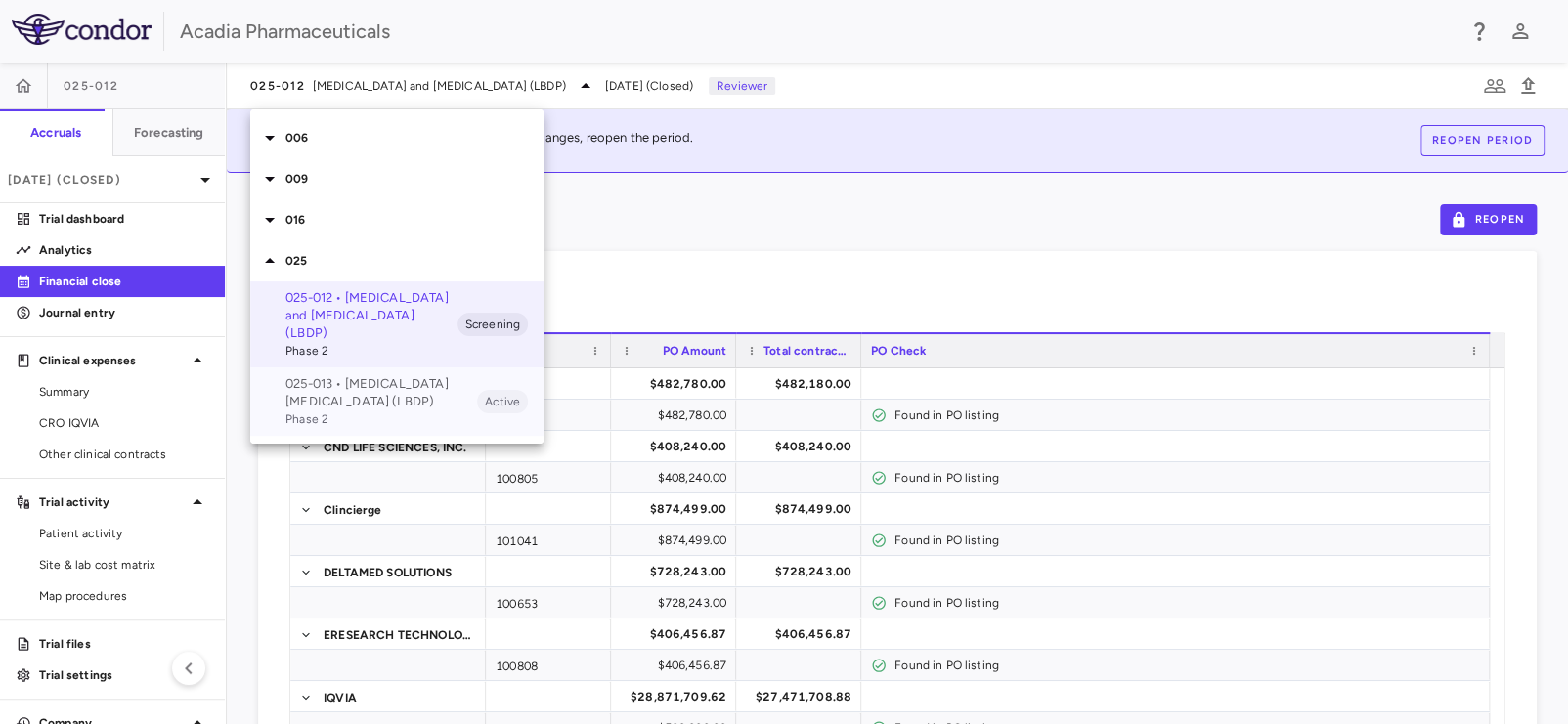
click at [335, 391] on p "025-013 • [MEDICAL_DATA] [MEDICAL_DATA] (LBDP)" at bounding box center [381, 392] width 192 height 35
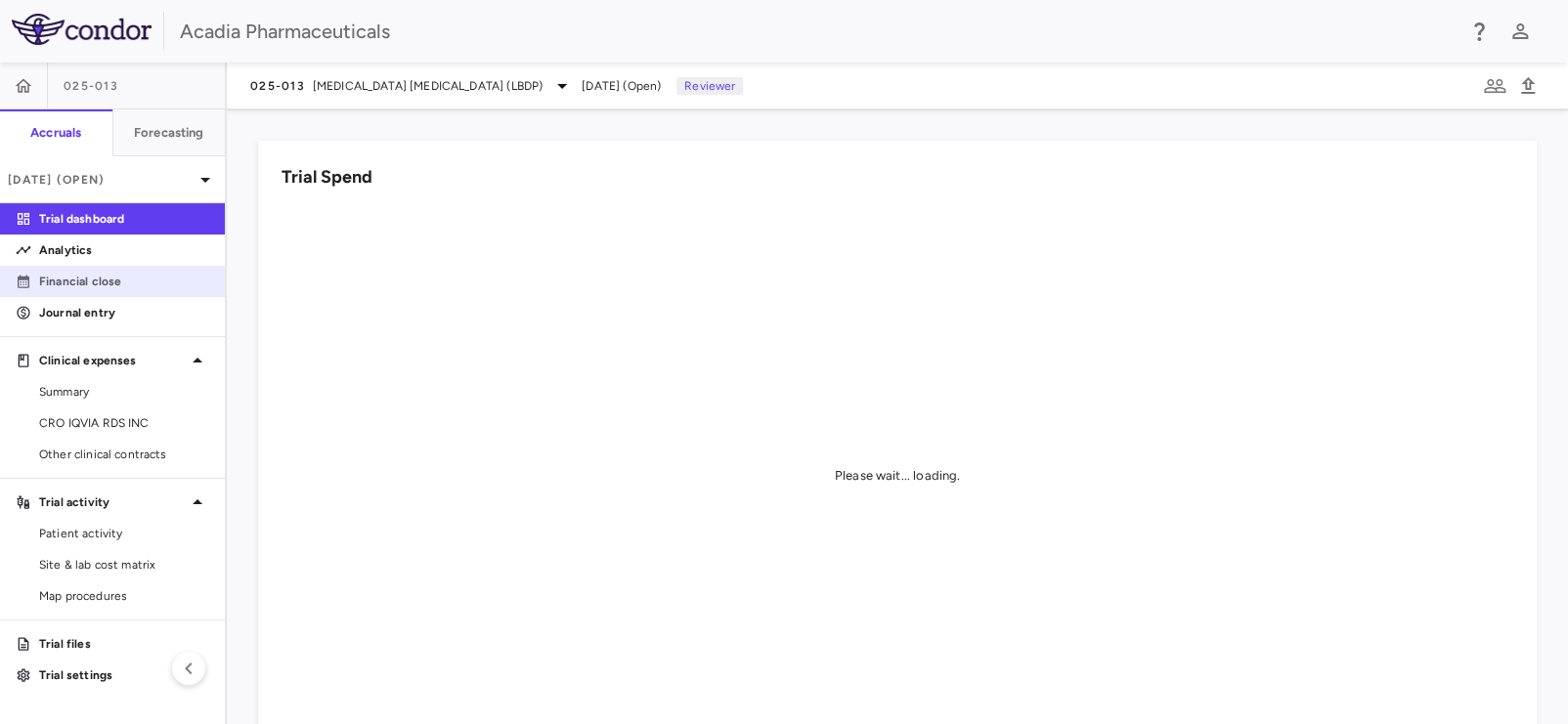
click at [121, 275] on p "Financial close" at bounding box center [124, 281] width 170 height 18
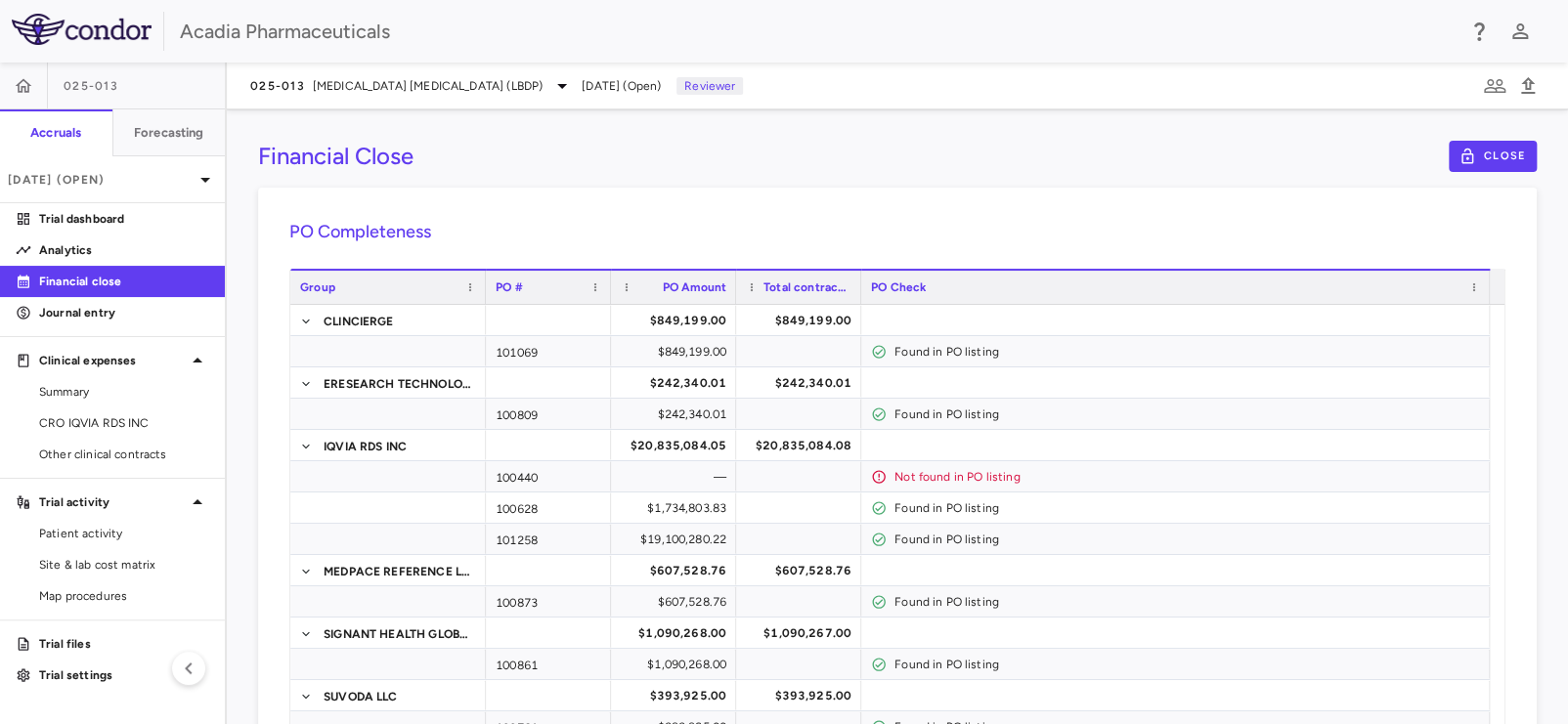
click at [1486, 173] on div "Financial Close Close PO Completeness Vendor Drag here to set column labels Gro…" at bounding box center [897, 416] width 1341 height 615
click at [1486, 165] on button "Close" at bounding box center [1492, 156] width 88 height 31
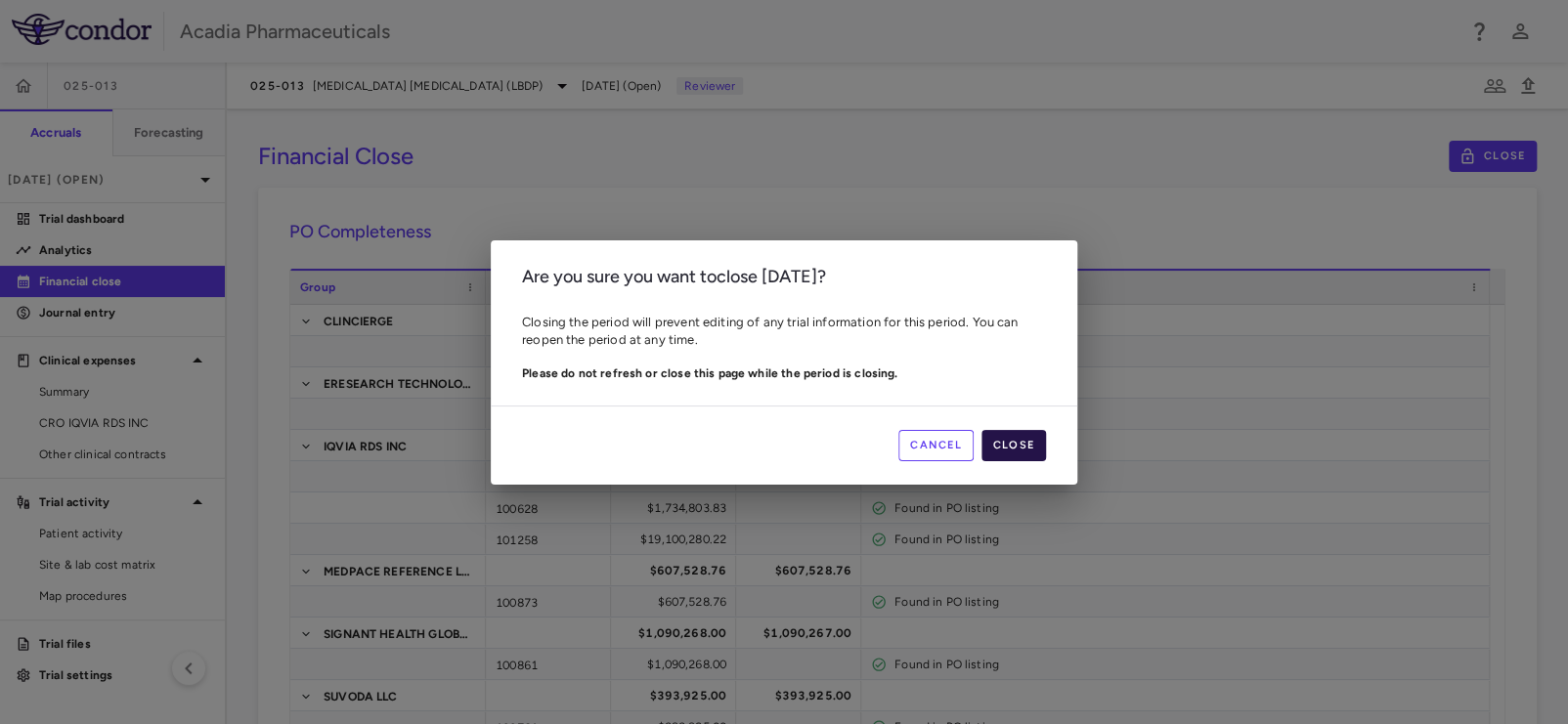
click at [1027, 439] on button "Close" at bounding box center [1014, 446] width 65 height 31
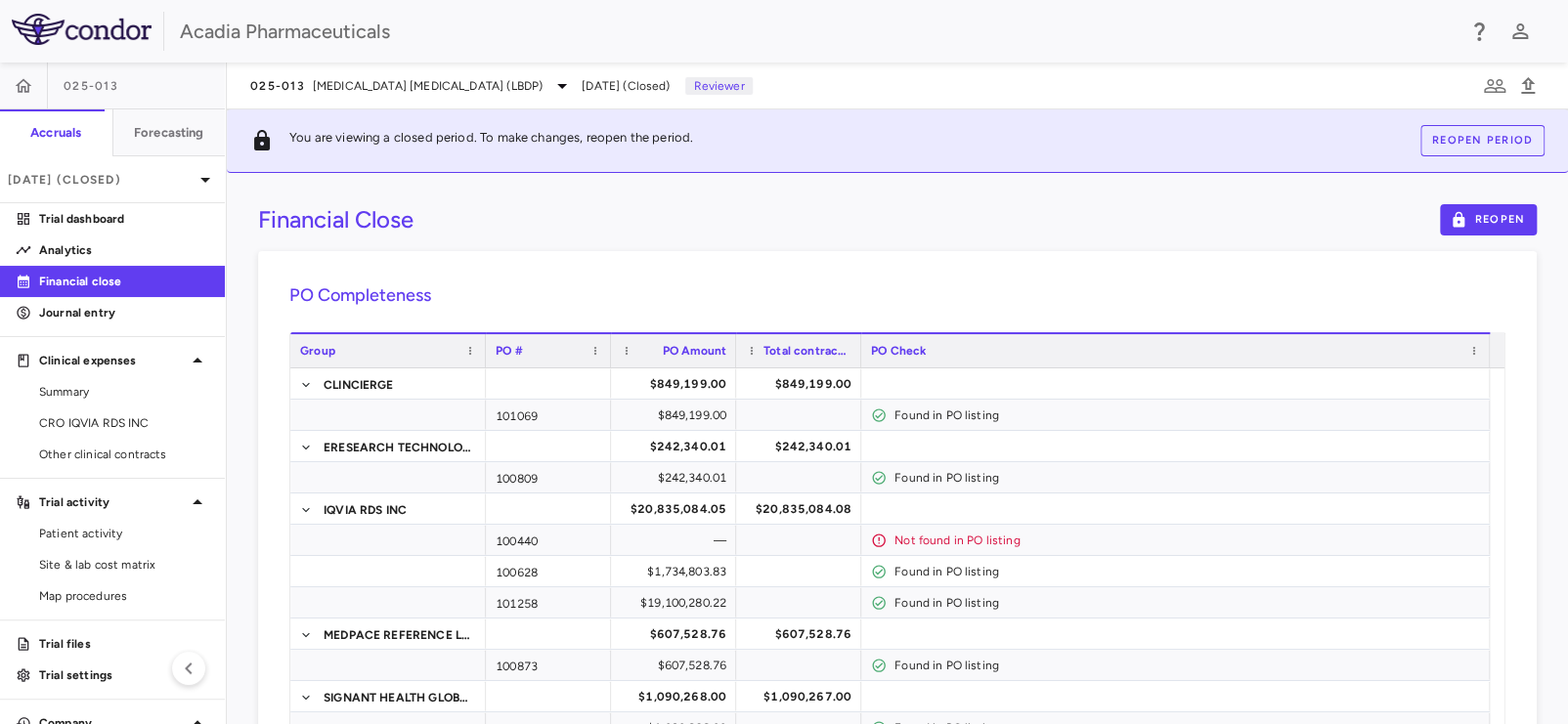
click at [1298, 278] on div "PO Completeness Vendor Drag here to set column labels Group PO # PO Amount" at bounding box center [897, 591] width 1279 height 681
click at [1518, 33] on icon "button" at bounding box center [1520, 31] width 16 height 16
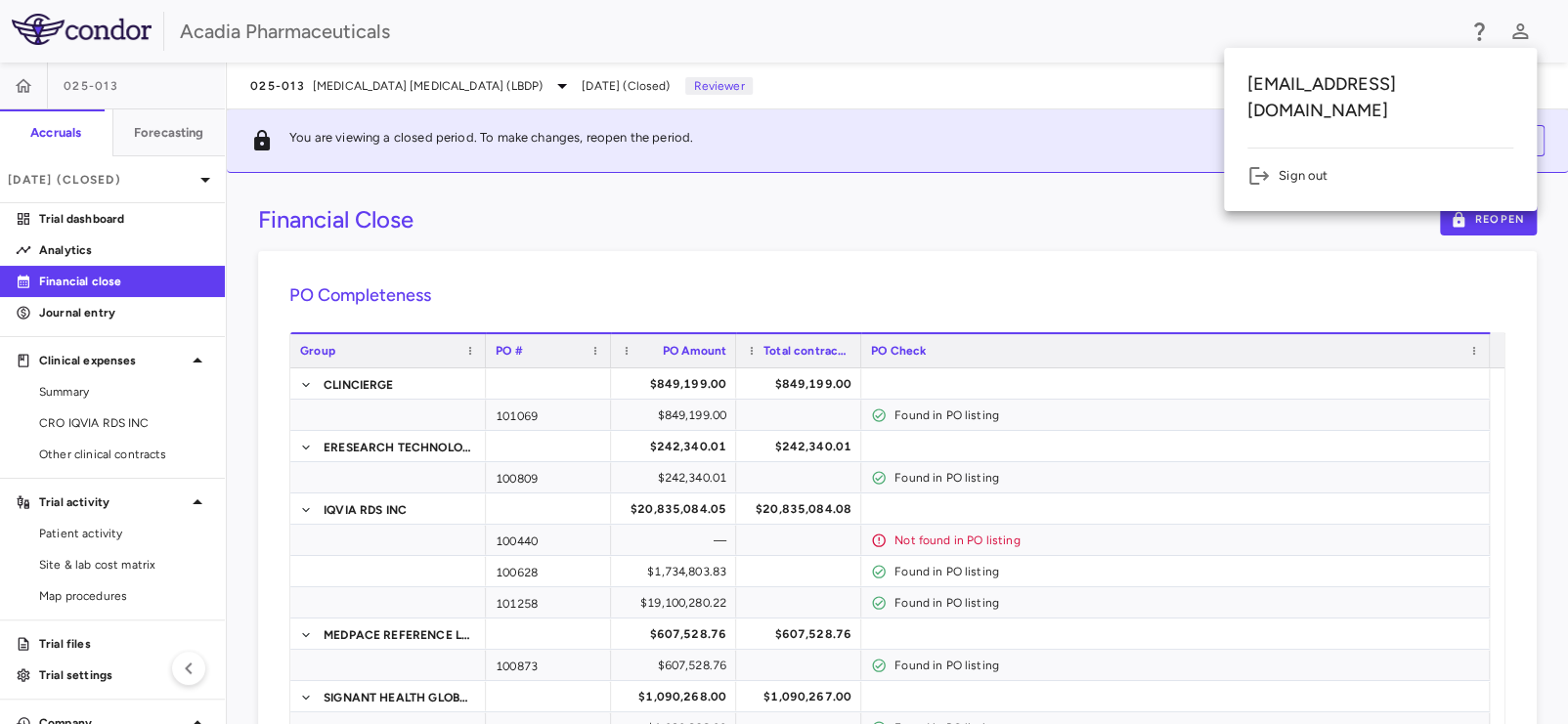
click at [1292, 164] on li "Sign out" at bounding box center [1380, 176] width 266 height 24
